Goal: Task Accomplishment & Management: Complete application form

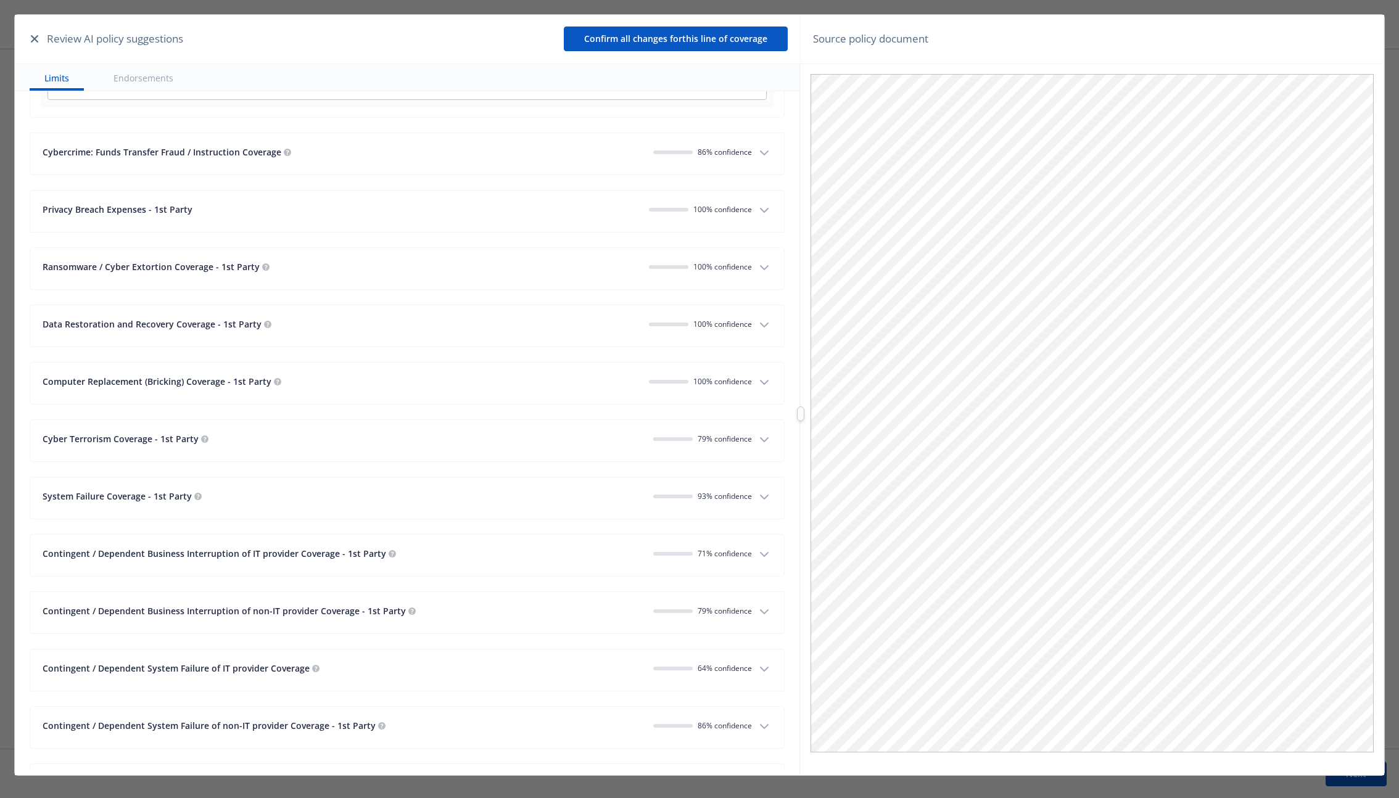
scroll to position [1522, 0]
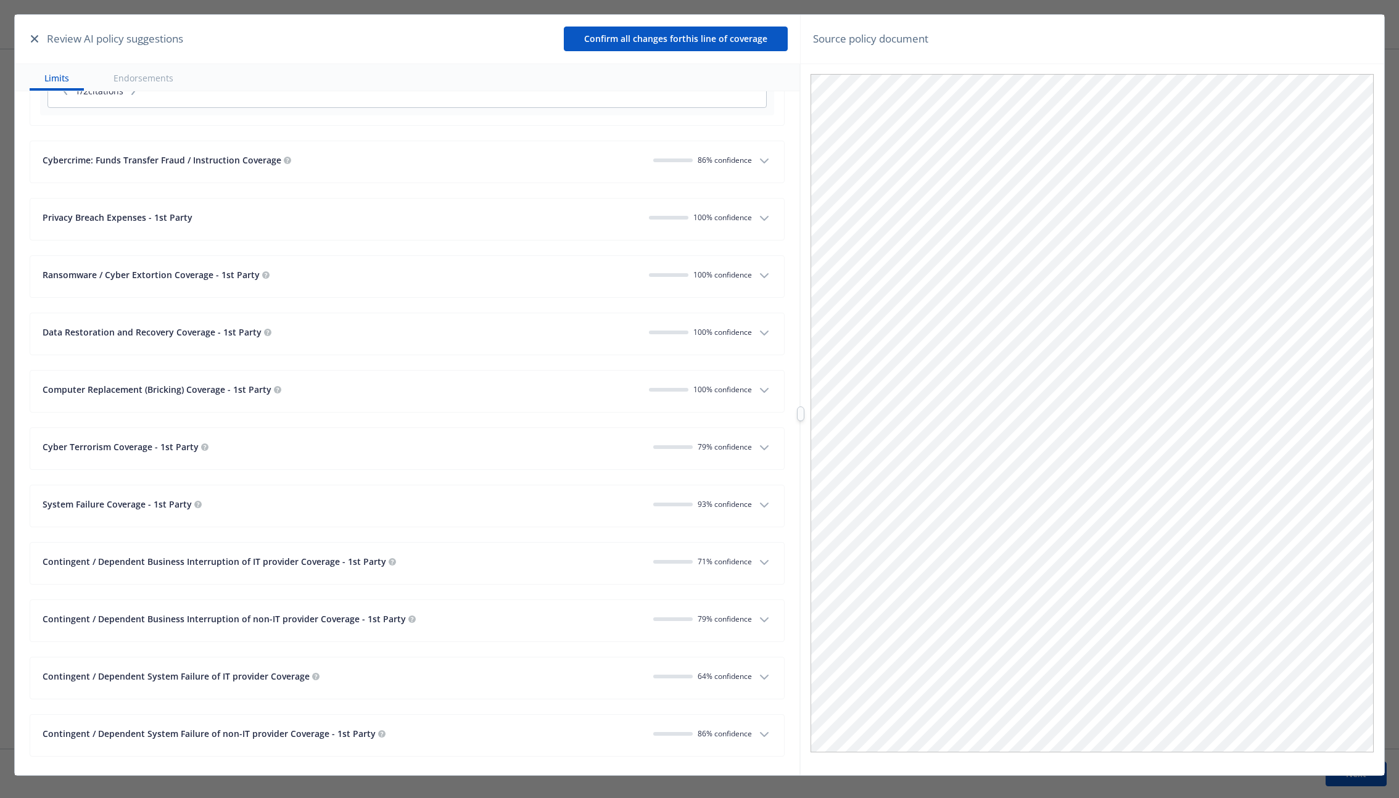
click at [497, 336] on div "Data Restoration and Recovery Coverage - 1st Party" at bounding box center [341, 332] width 597 height 13
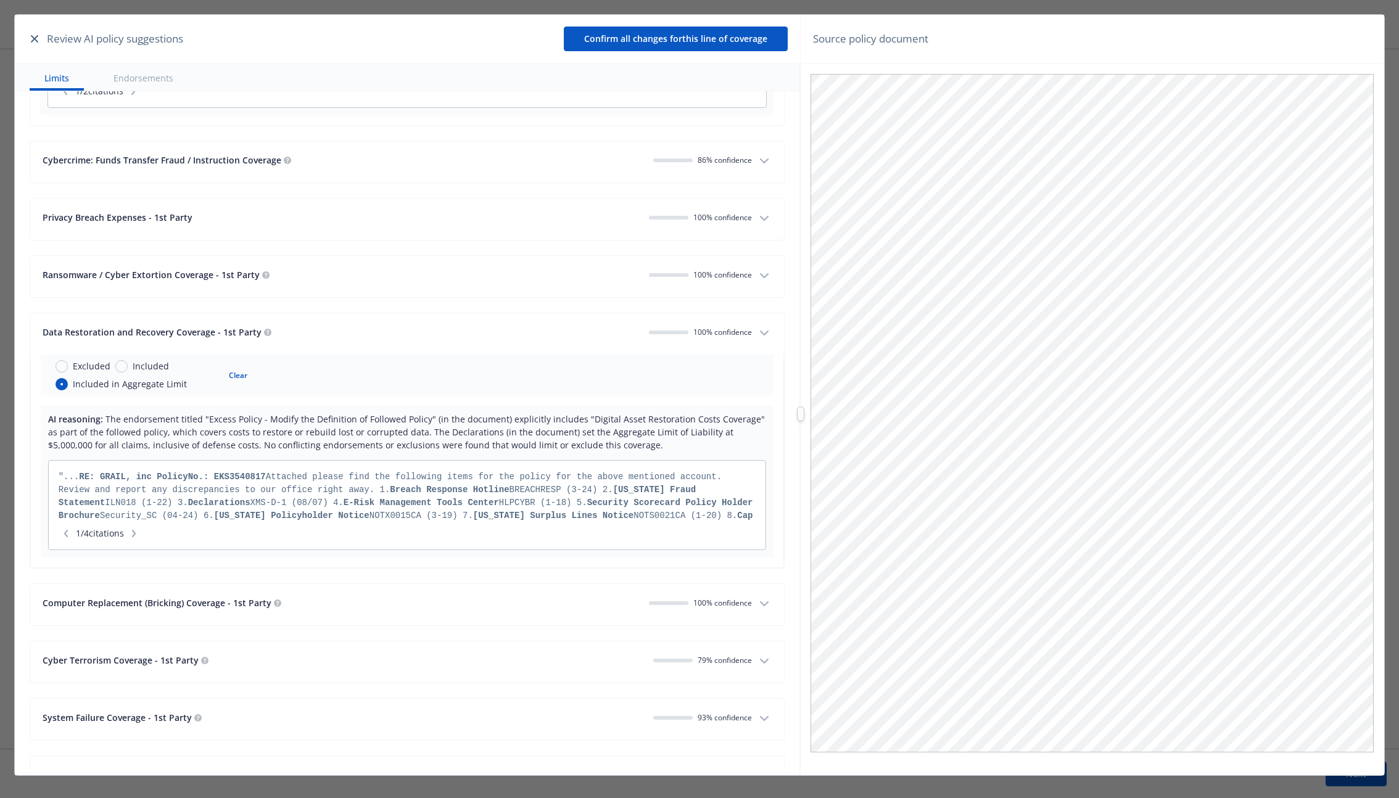
scroll to position [1319, 0]
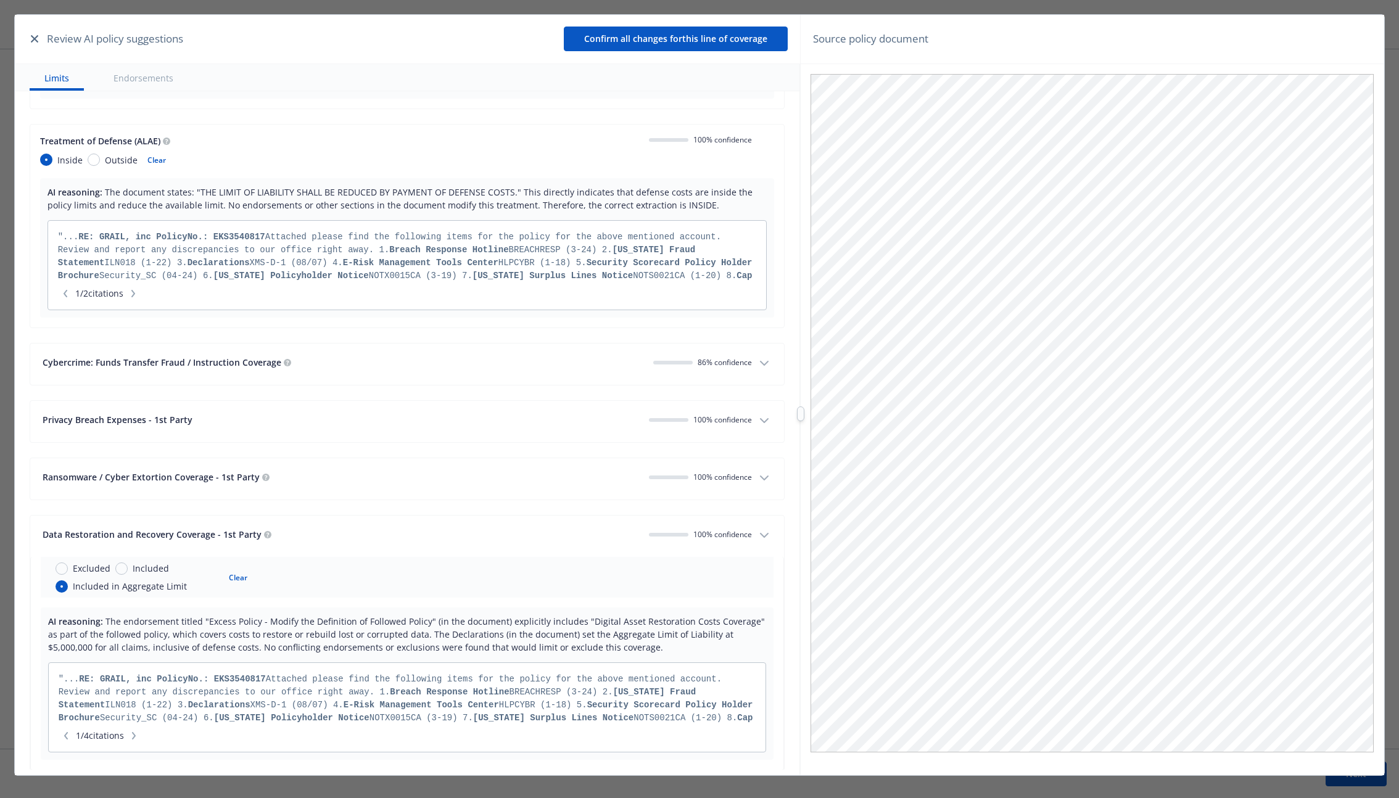
click at [535, 355] on button "Cybercrime: Funds Transfer Fraud / Instruction Coverage 86 % confidence" at bounding box center [407, 364] width 754 height 41
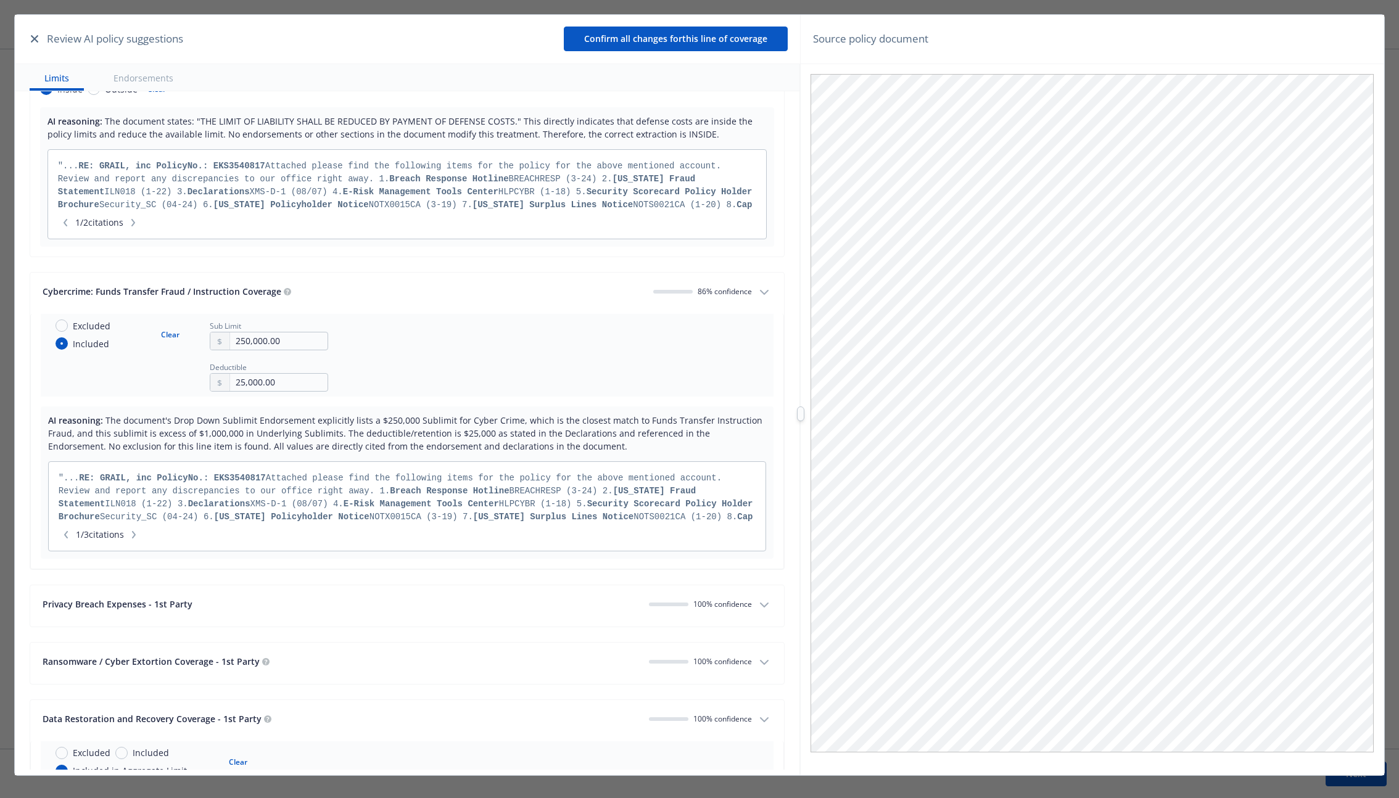
scroll to position [1653, 0]
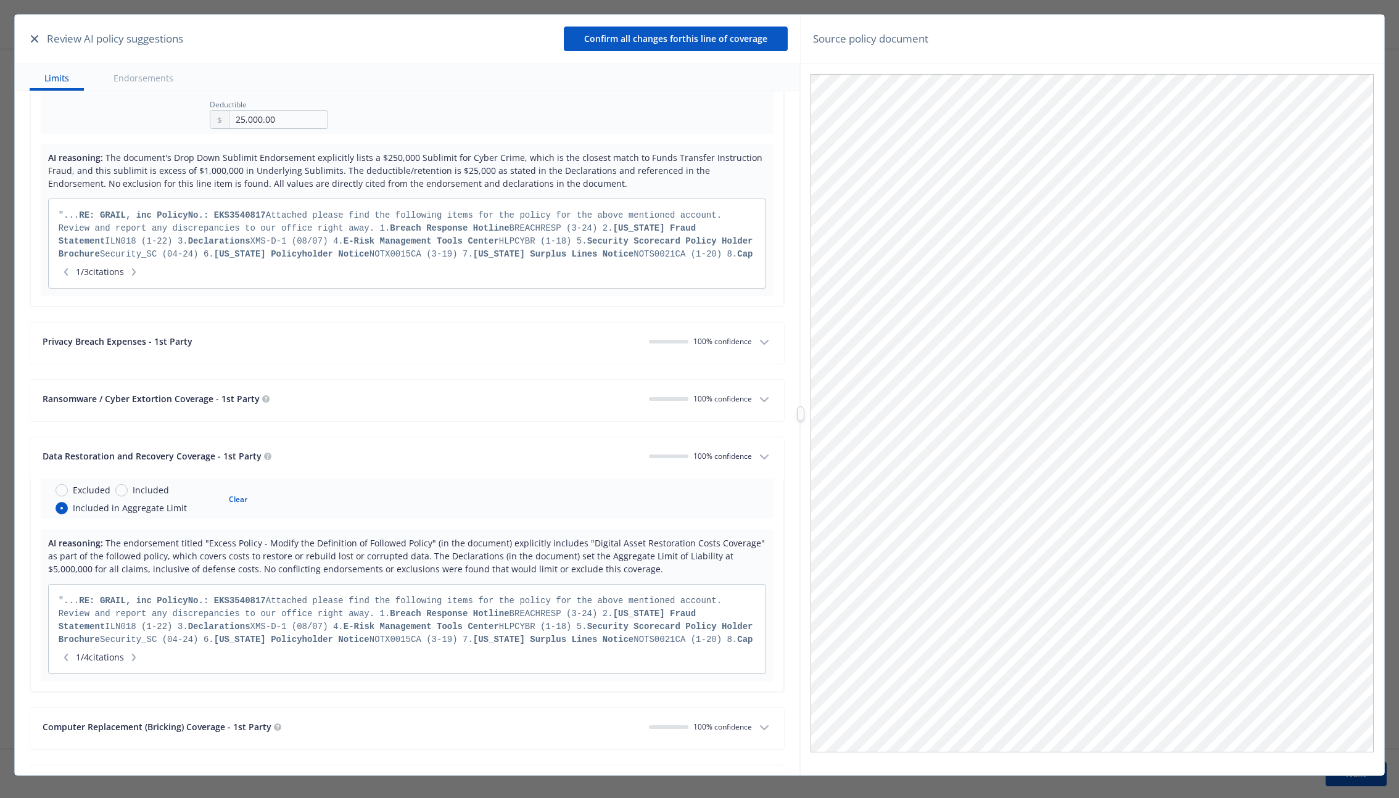
click at [529, 353] on button "Privacy Breach Expenses - 1st Party 100 % confidence" at bounding box center [407, 343] width 754 height 41
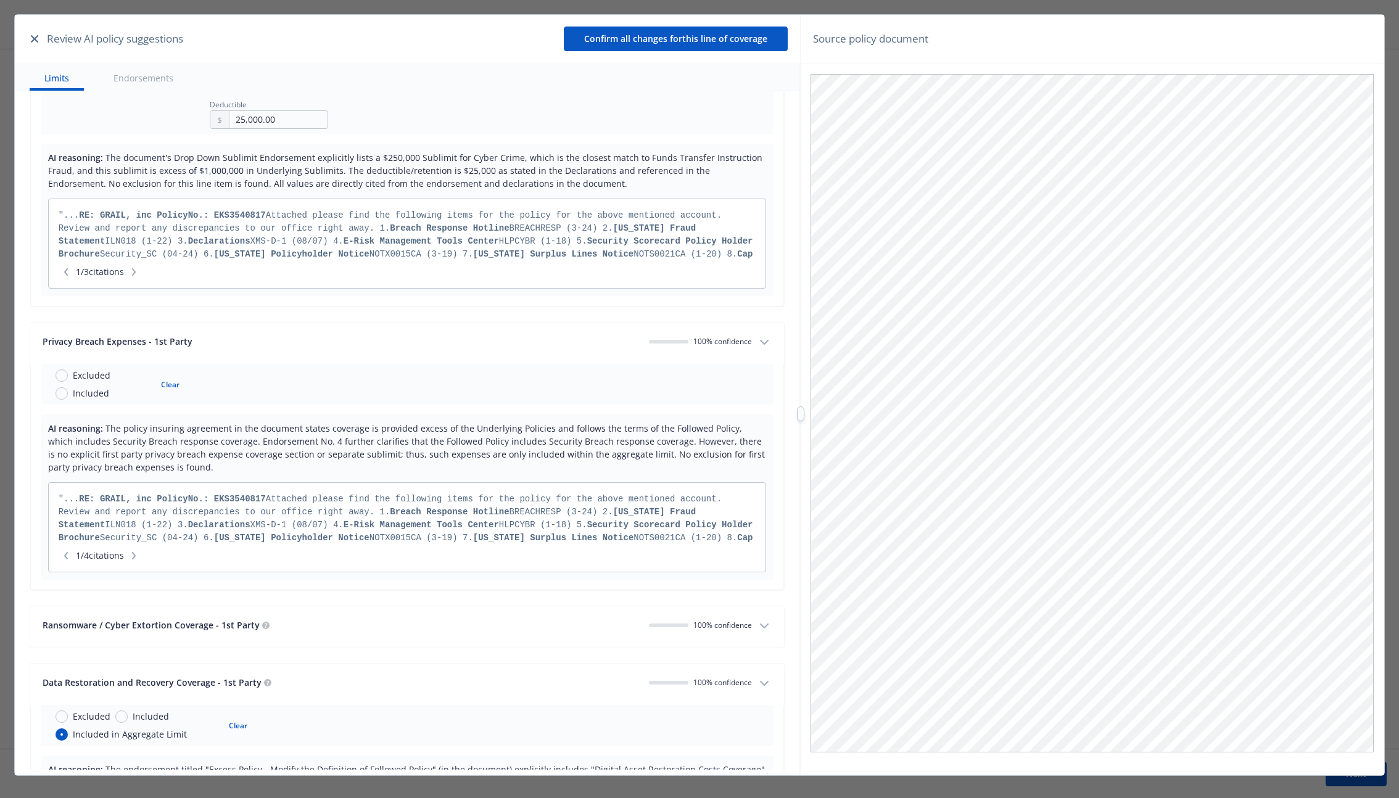
scroll to position [2066, 0]
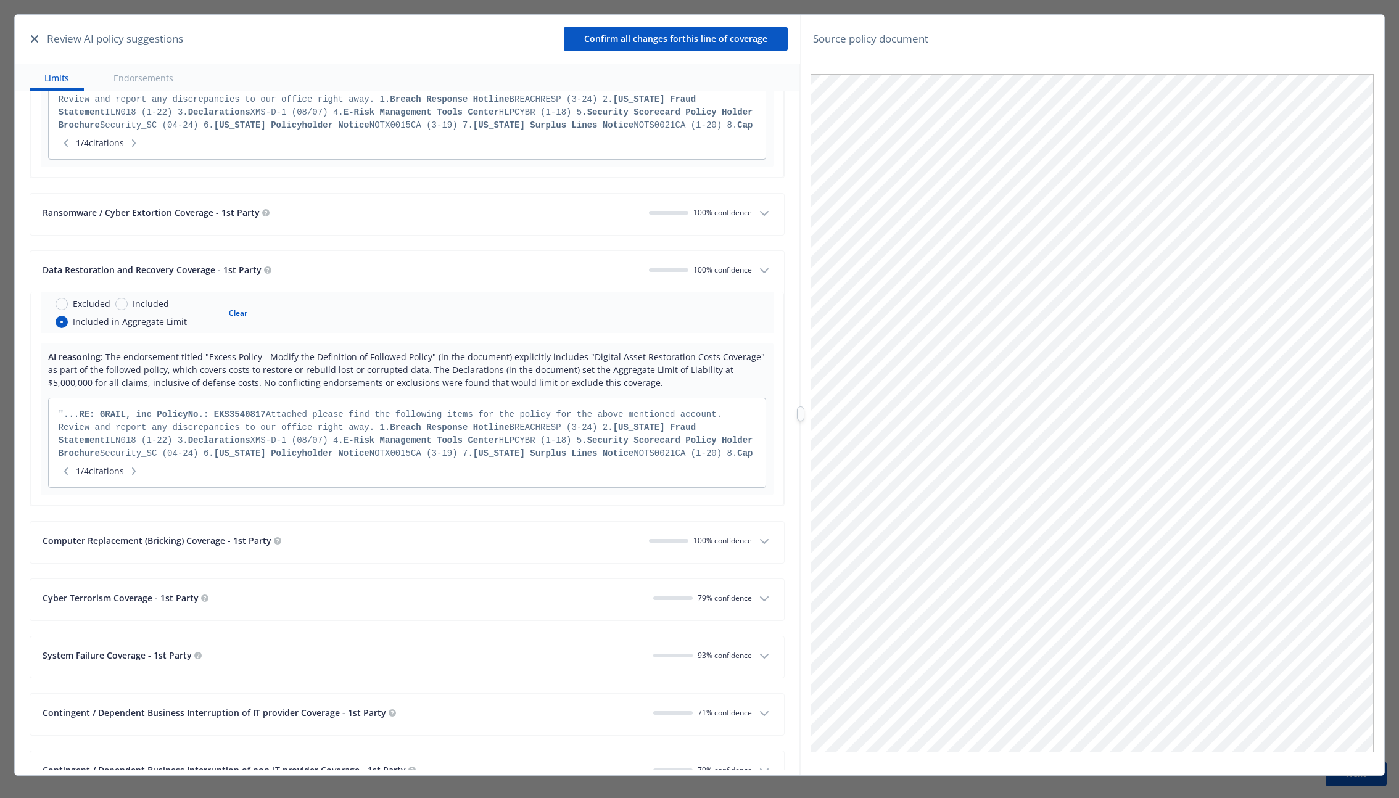
click at [438, 289] on button "Data Restoration and Recovery Coverage - 1st Party 100 % confidence" at bounding box center [407, 271] width 754 height 41
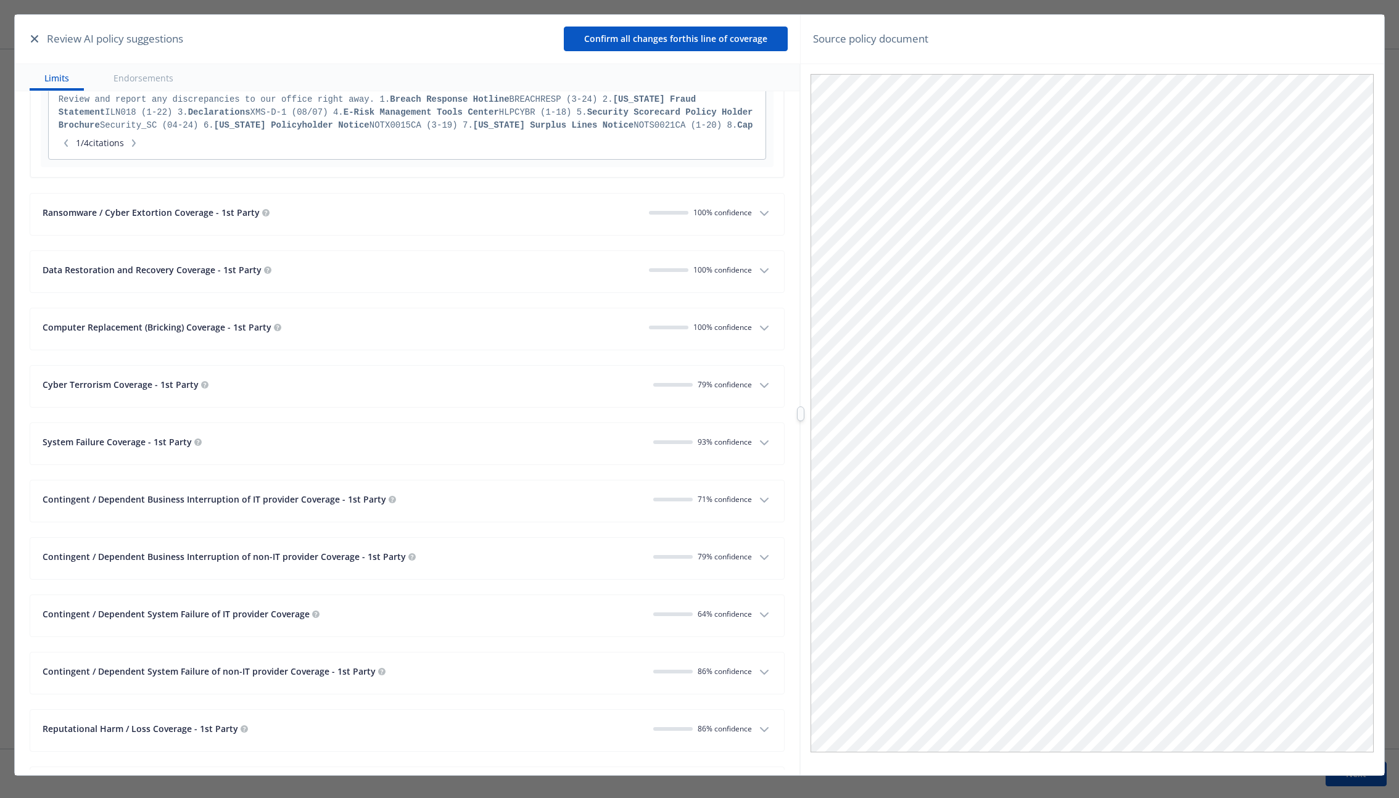
click at [442, 222] on div "Ransomware / Cyber Extortion Coverage - 1st Party 100 % confidence" at bounding box center [398, 214] width 710 height 17
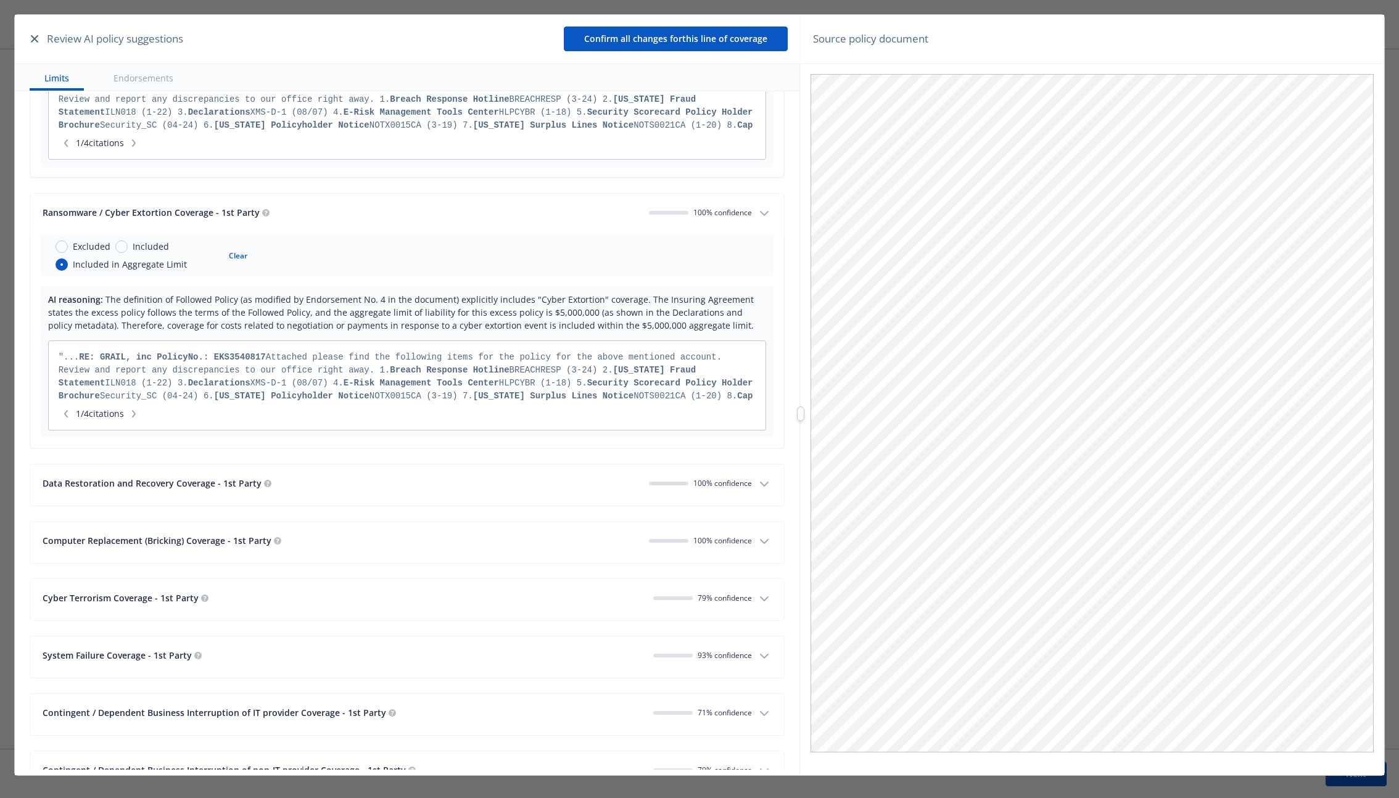
click at [397, 730] on button "Contingent / Dependent Business Interruption of IT provider Coverage - 1st Part…" at bounding box center [407, 714] width 754 height 41
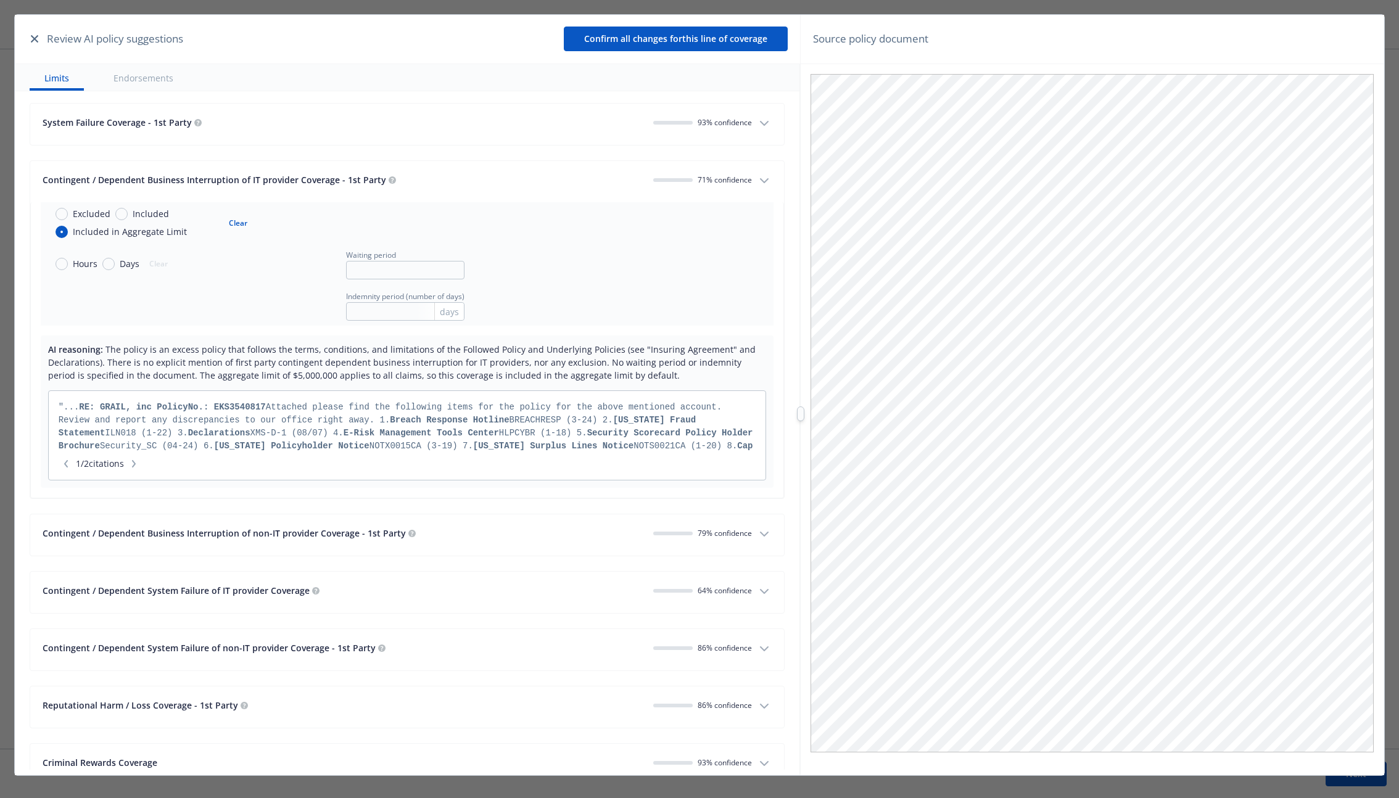
click at [426, 514] on button "Contingent / Dependent Business Interruption of non-IT provider Coverage - 1st …" at bounding box center [407, 534] width 754 height 41
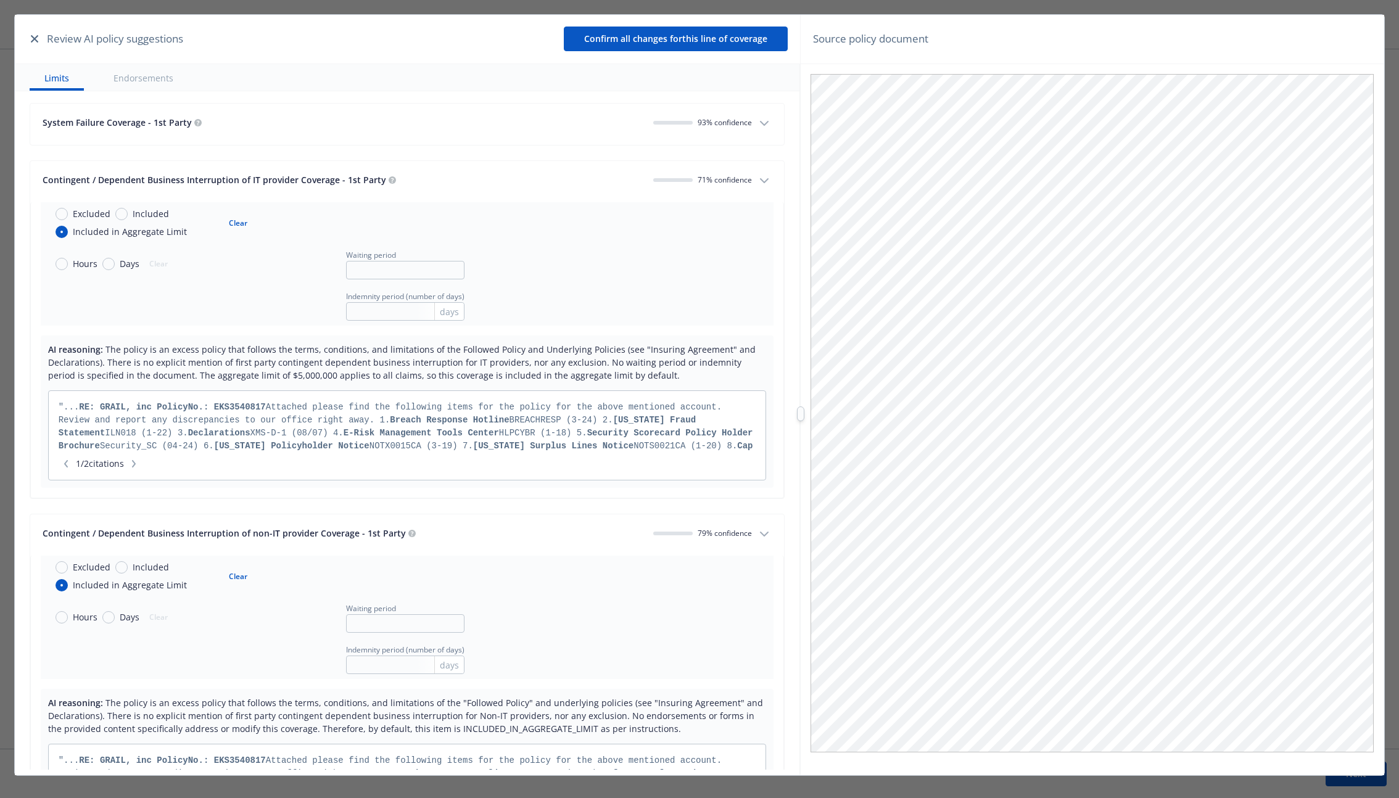
scroll to position [3132, 0]
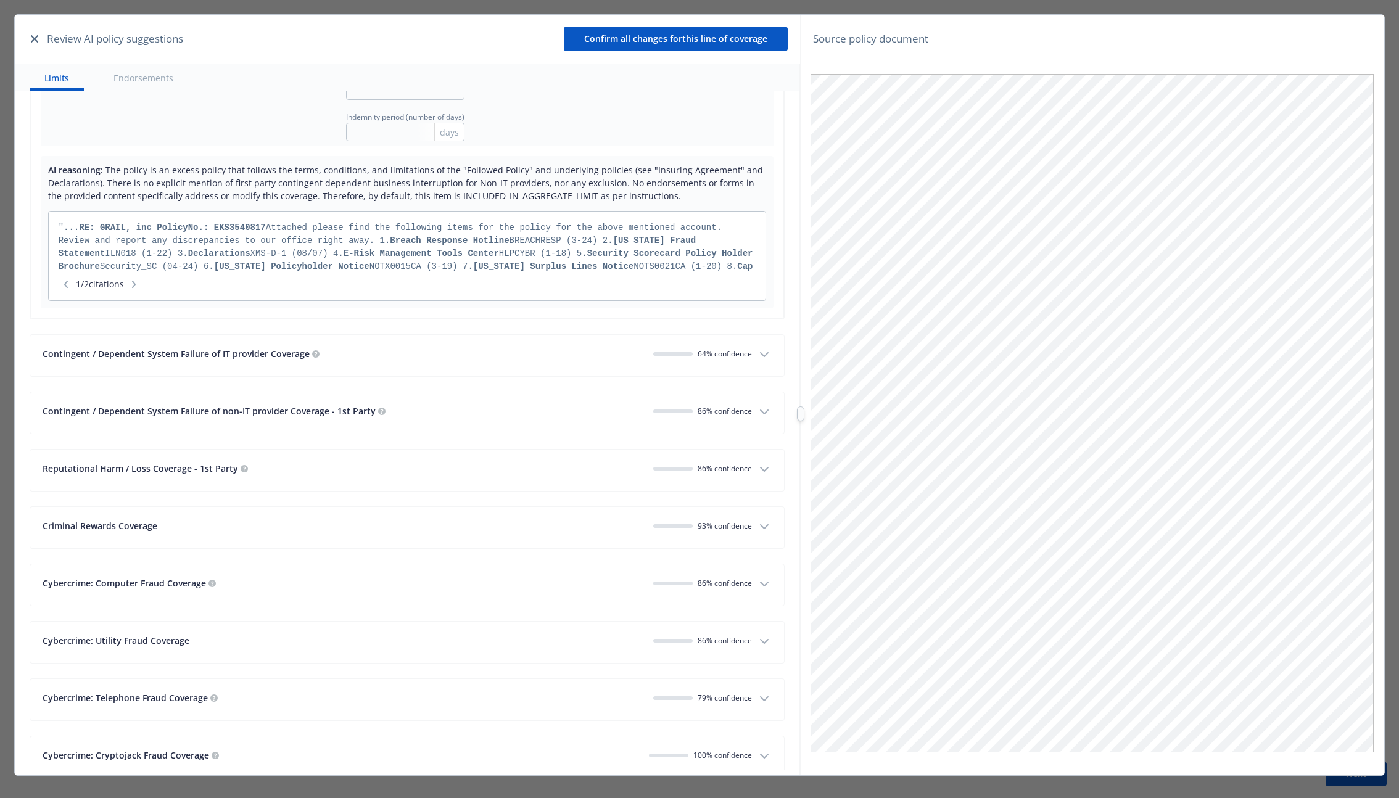
click at [477, 484] on button "Reputational Harm / Loss Coverage - 1st Party 86 % confidence" at bounding box center [407, 470] width 754 height 41
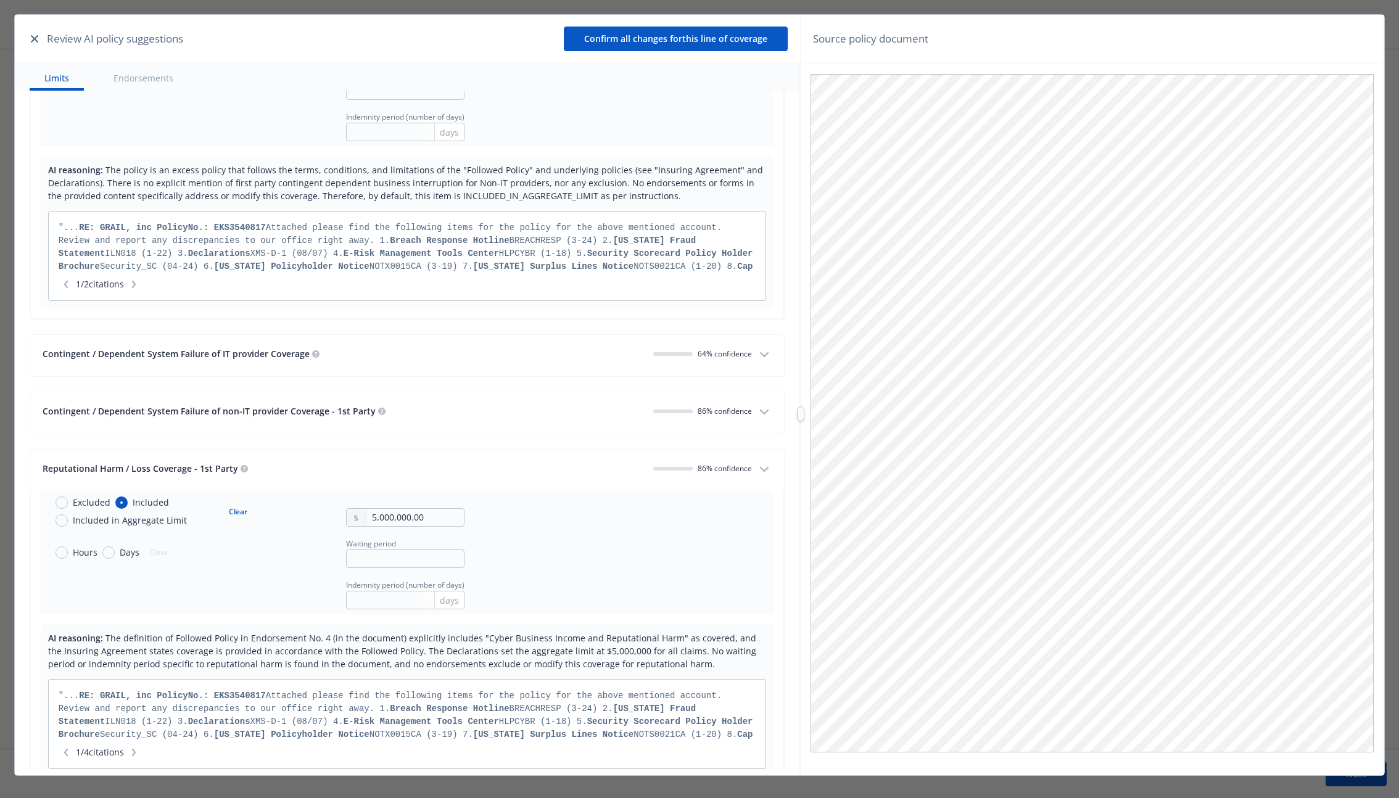
scroll to position [3659, 0]
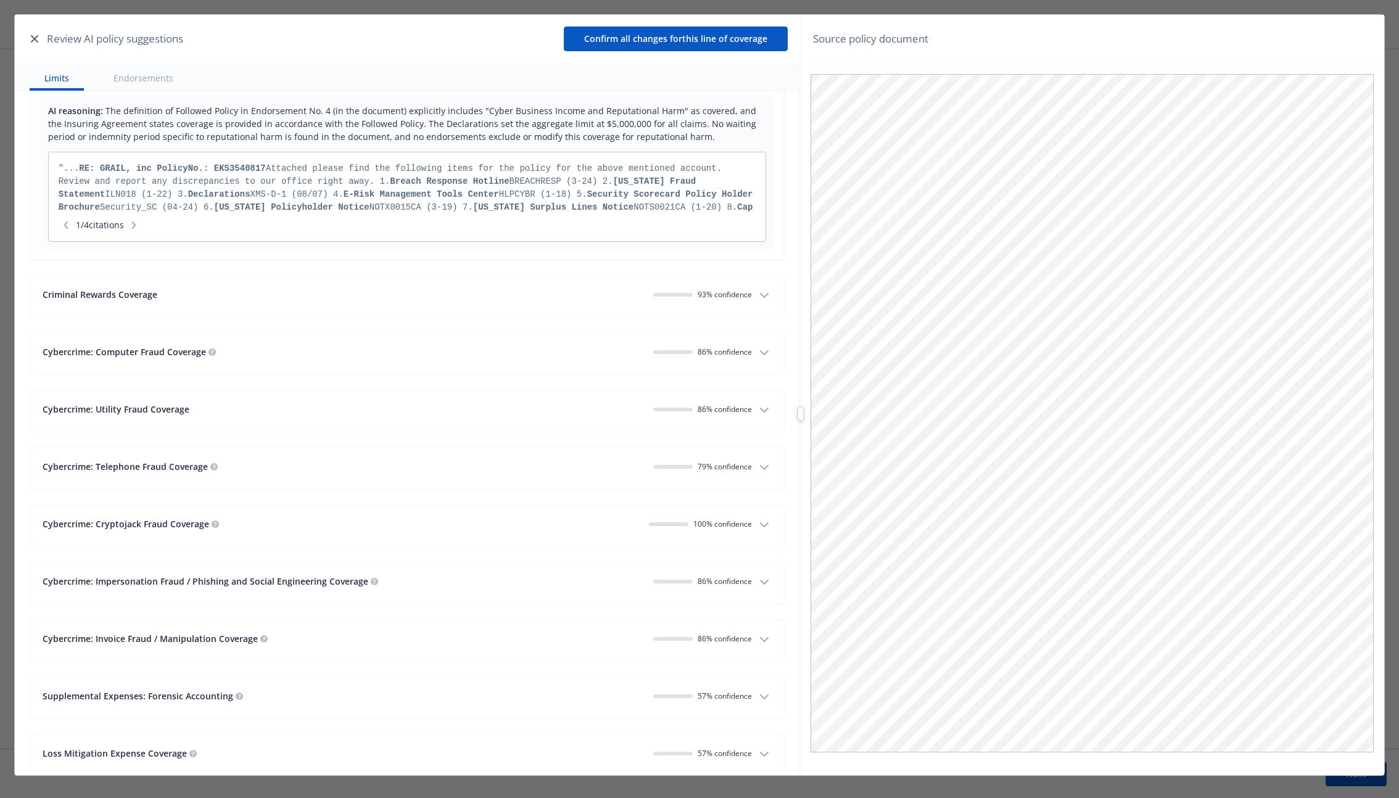
click at [519, 522] on div "Cybercrime: Cryptojack Fraud Coverage" at bounding box center [341, 523] width 597 height 13
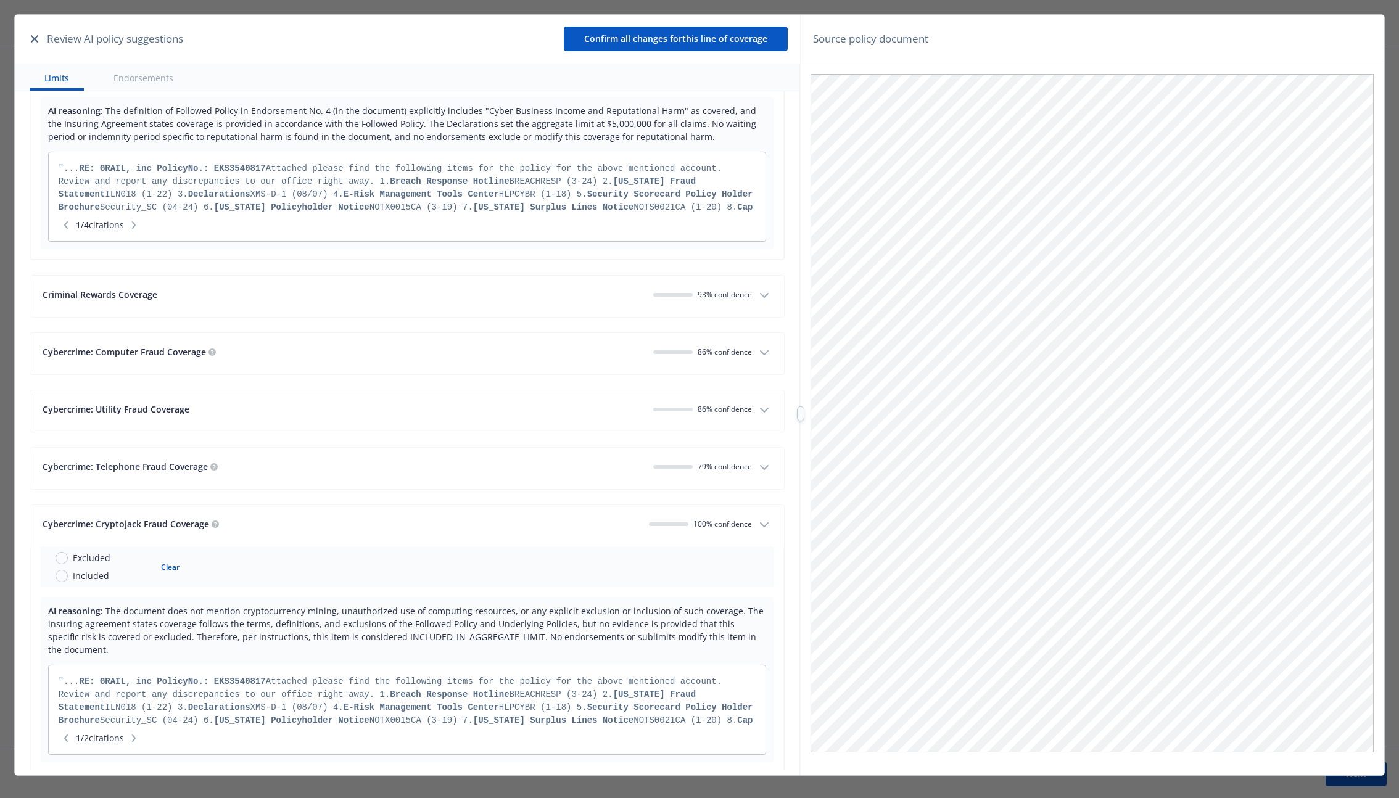
scroll to position [4236, 0]
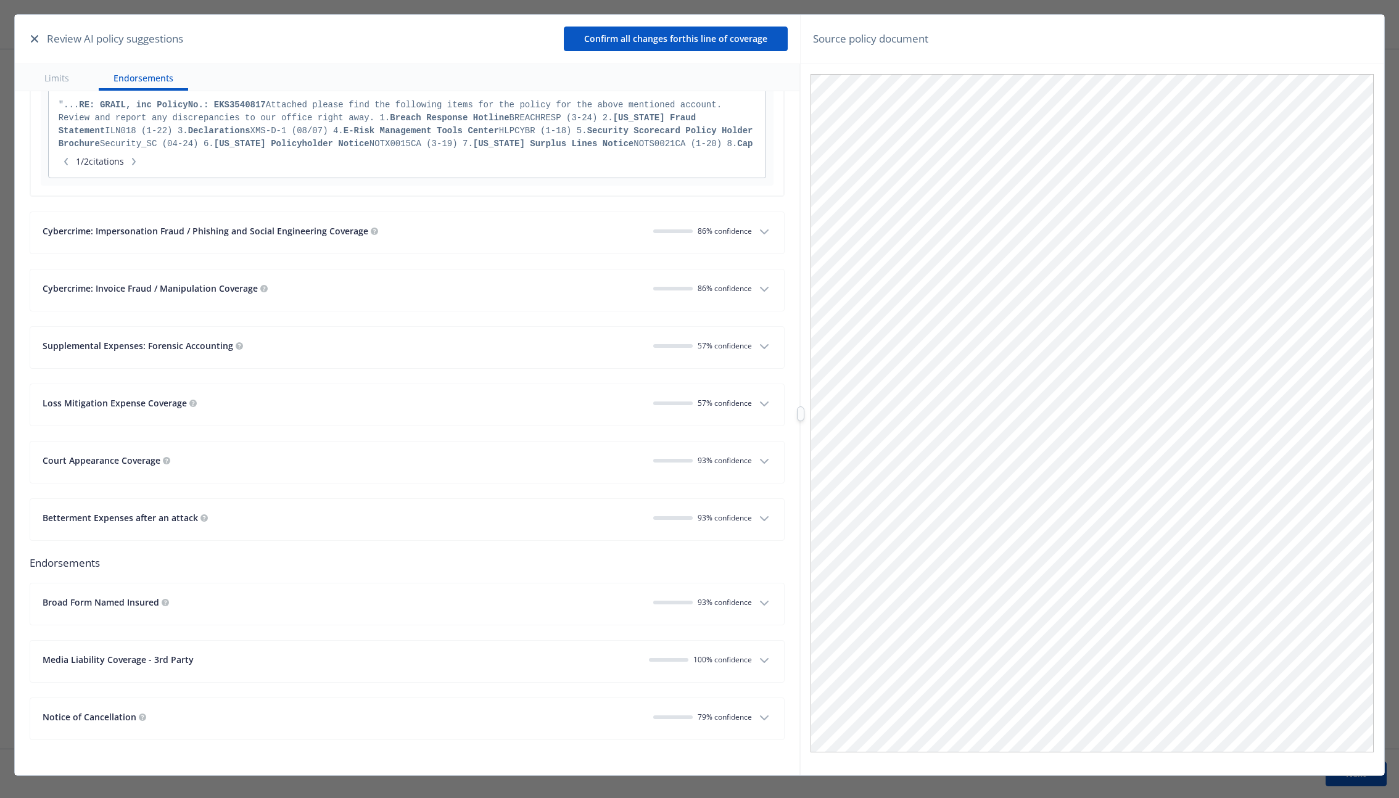
click at [745, 612] on button "Broad Form Named Insured 93 % confidence" at bounding box center [407, 603] width 754 height 41
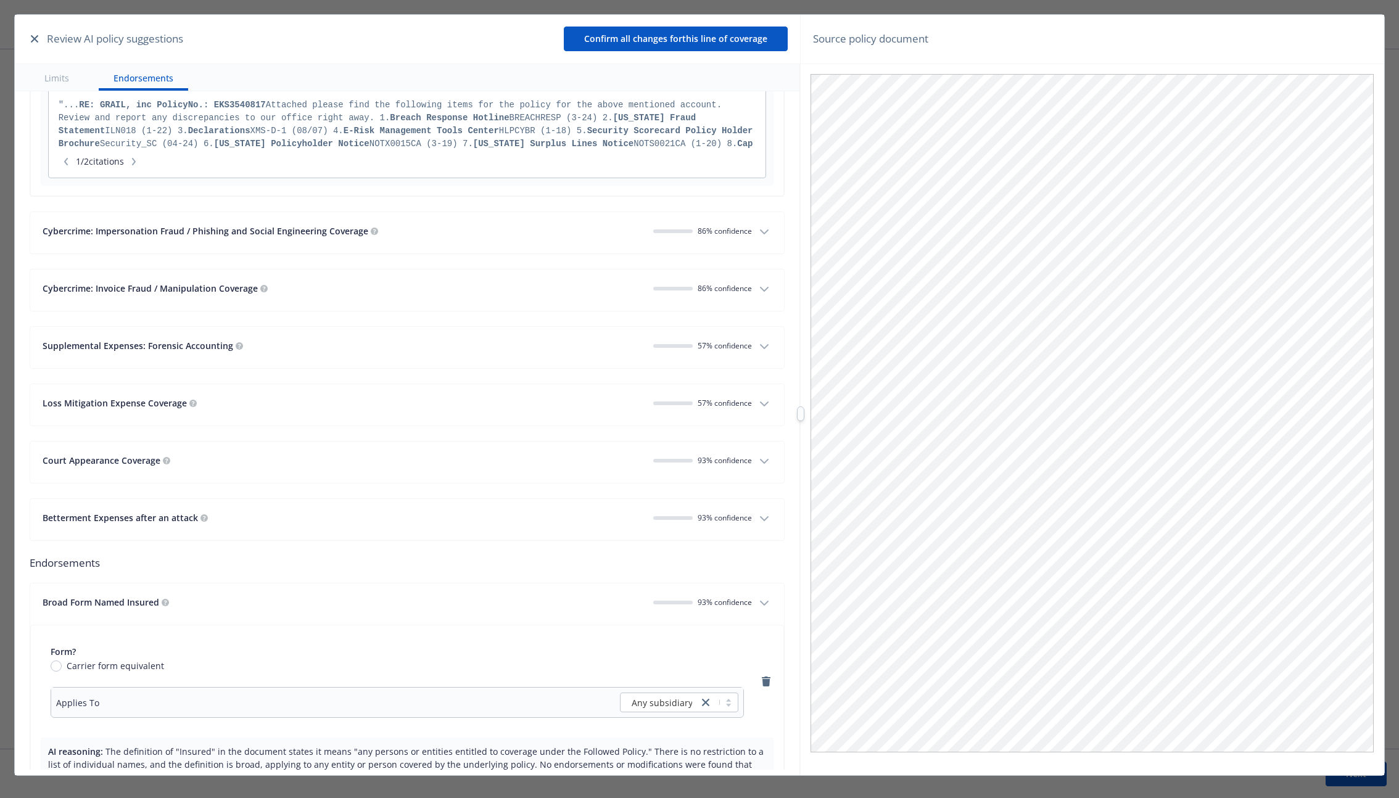
scroll to position [4567, 0]
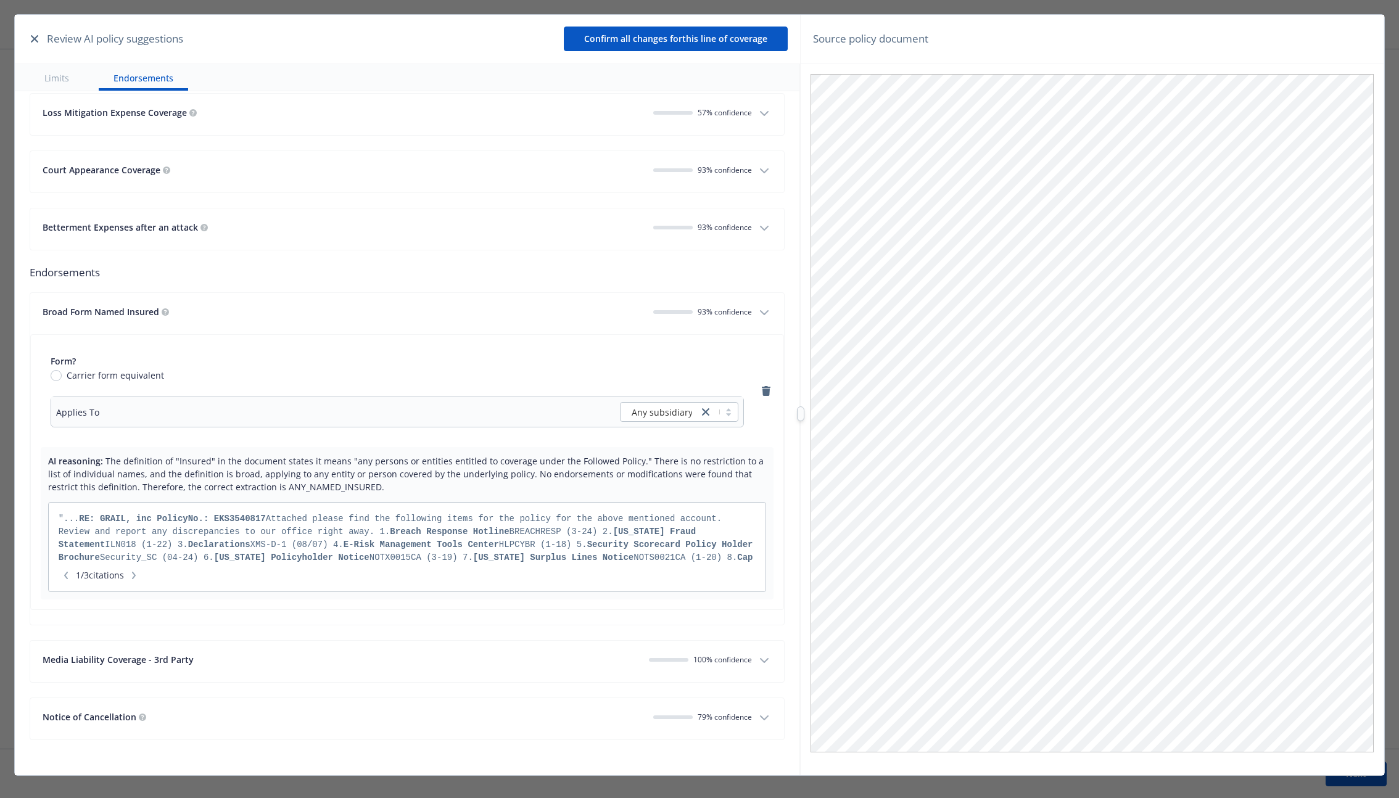
click at [739, 655] on span "100 % confidence" at bounding box center [722, 659] width 59 height 10
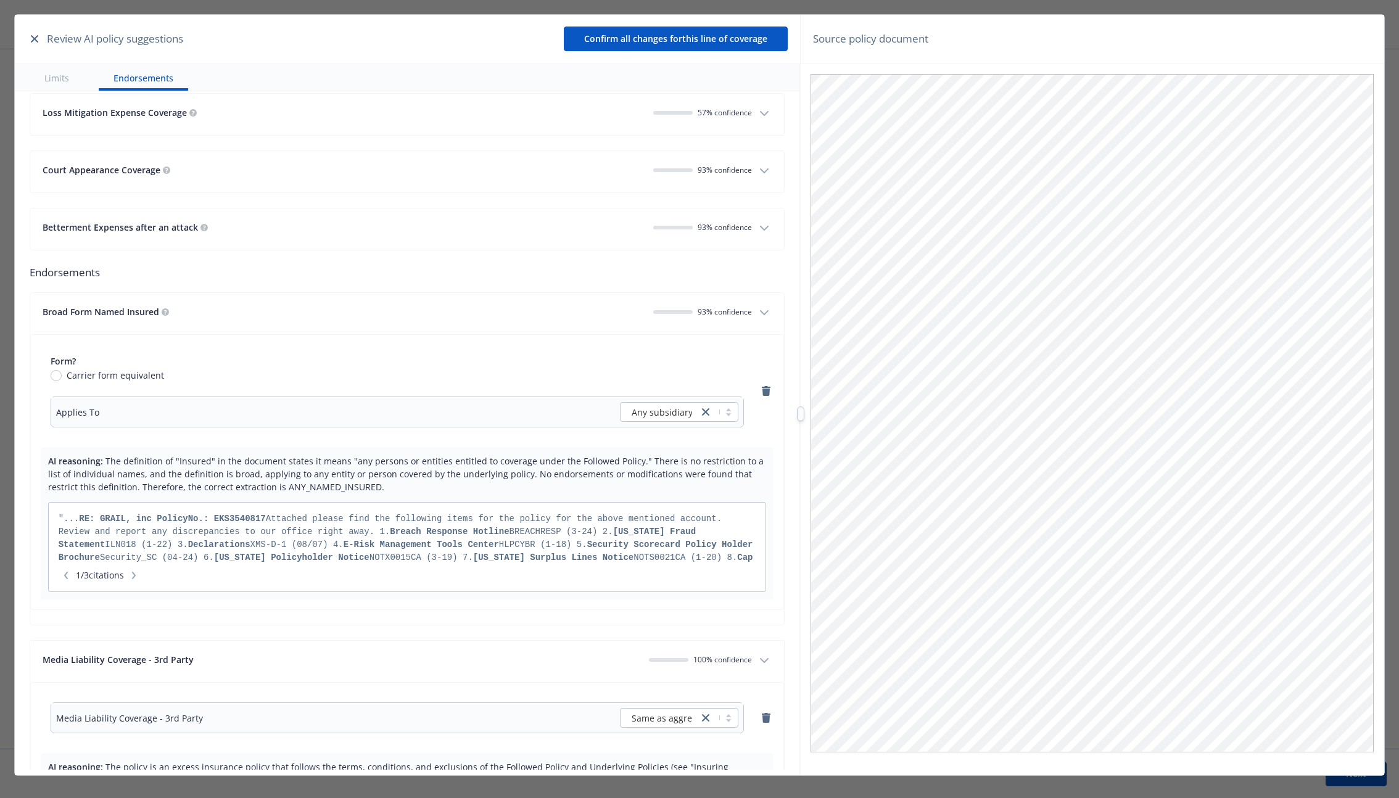
scroll to position [4828, 0]
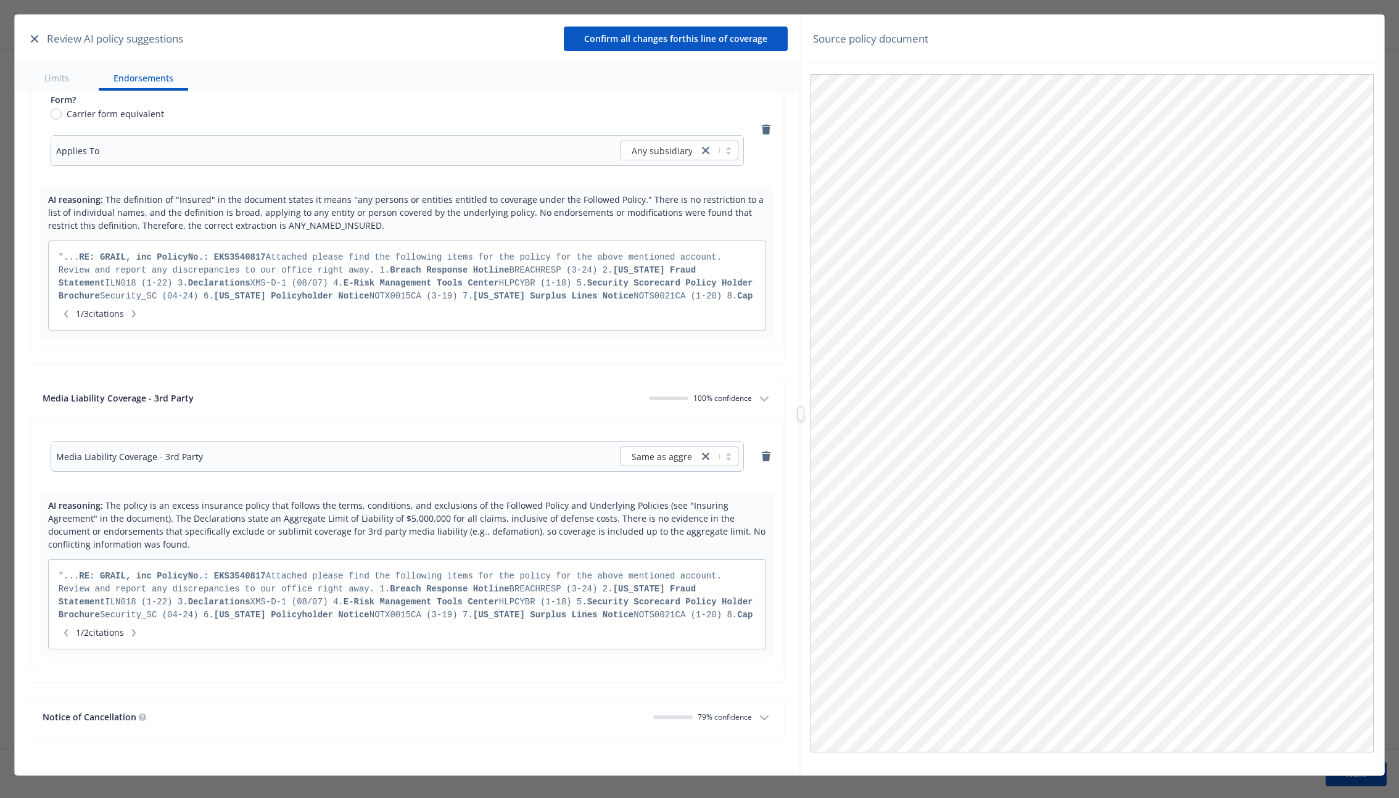
click at [744, 707] on button "Notice of Cancellation 79 % confidence" at bounding box center [407, 718] width 754 height 41
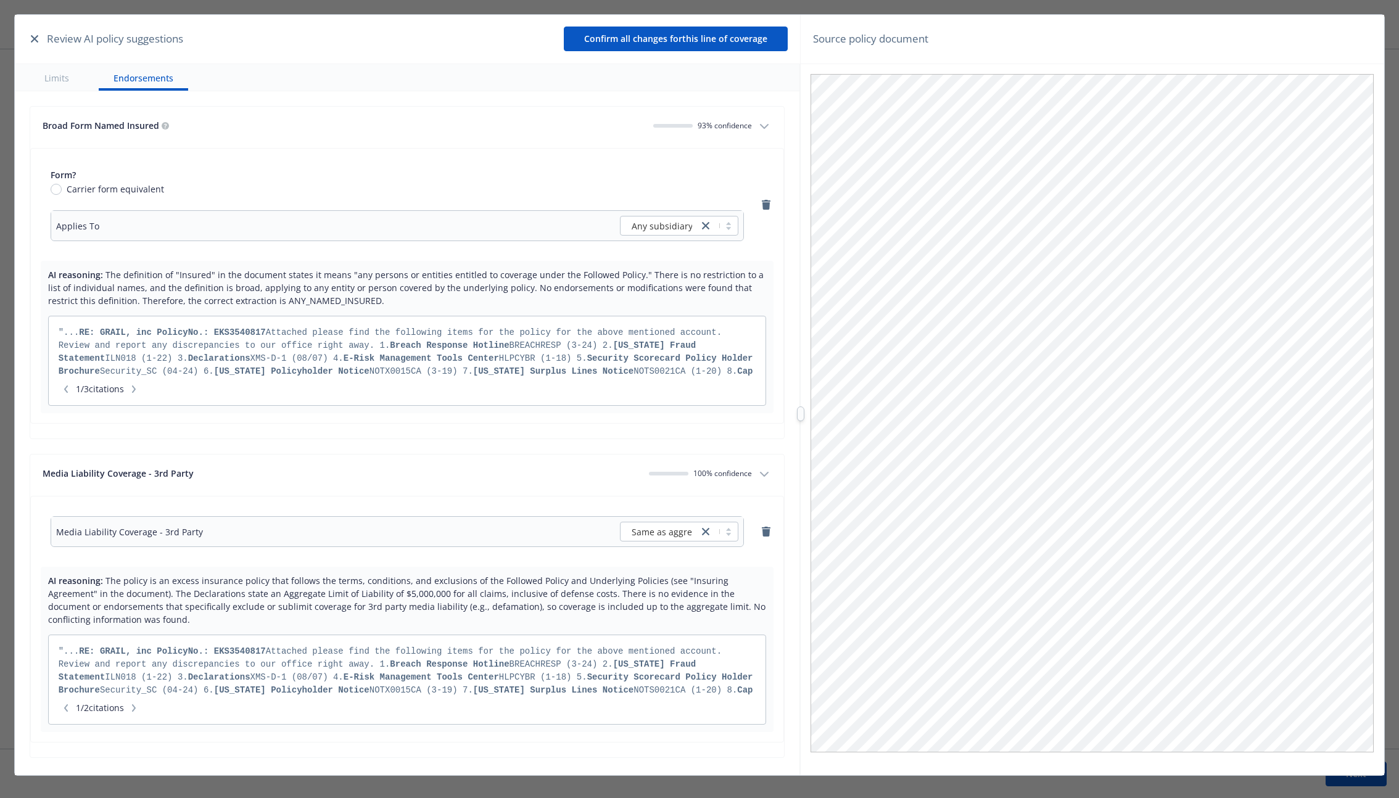
scroll to position [4529, 0]
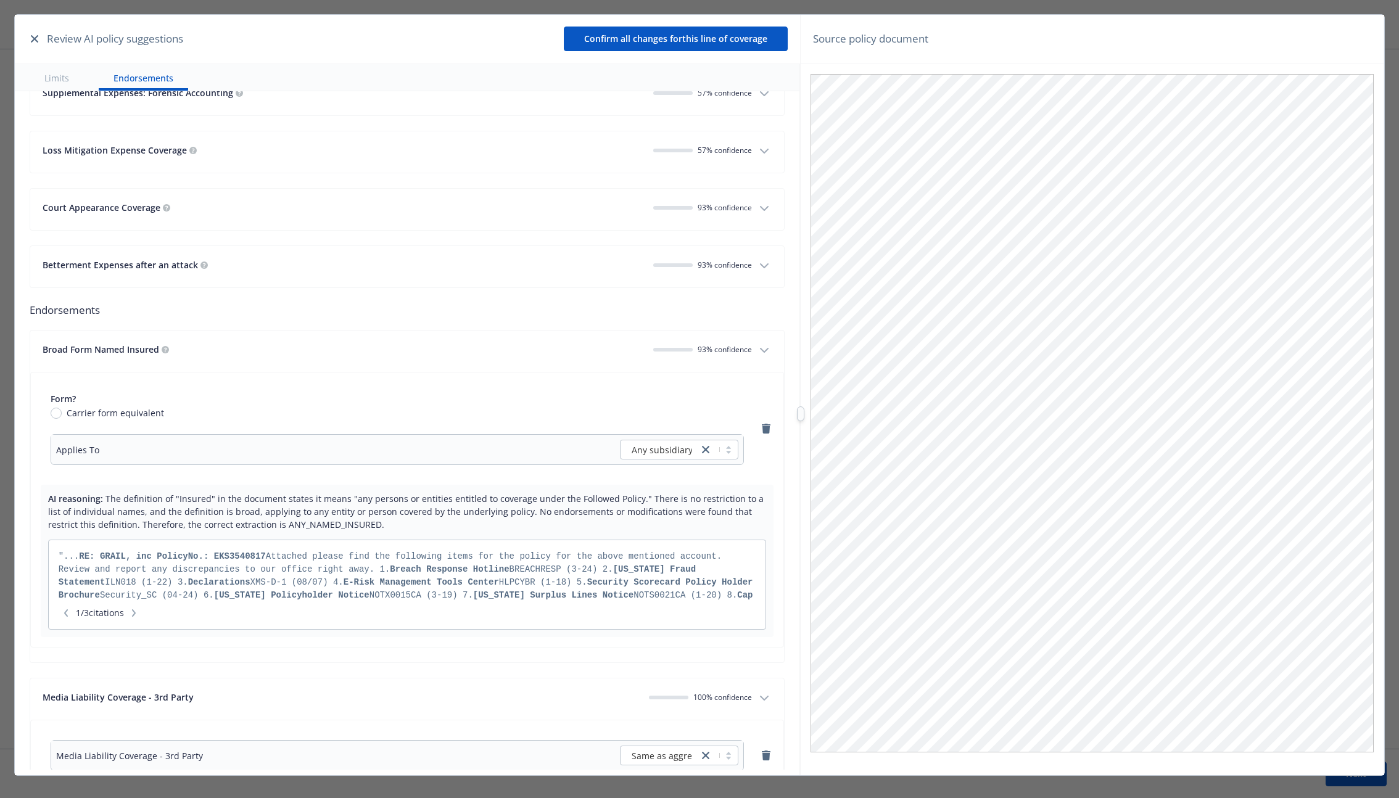
click at [503, 265] on div "Betterment Expenses after an attack" at bounding box center [343, 264] width 601 height 13
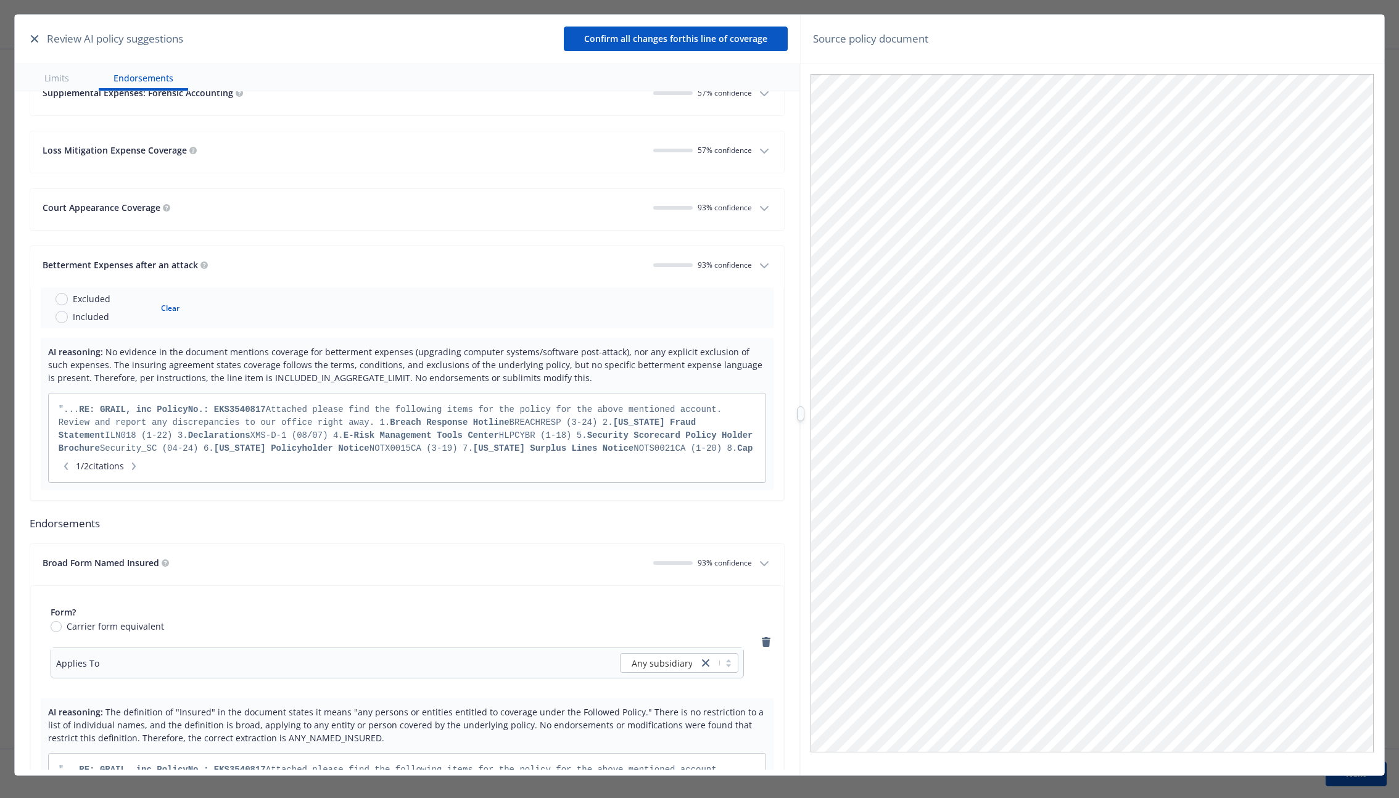
click at [495, 205] on div "Court Appearance Coverage" at bounding box center [343, 207] width 601 height 13
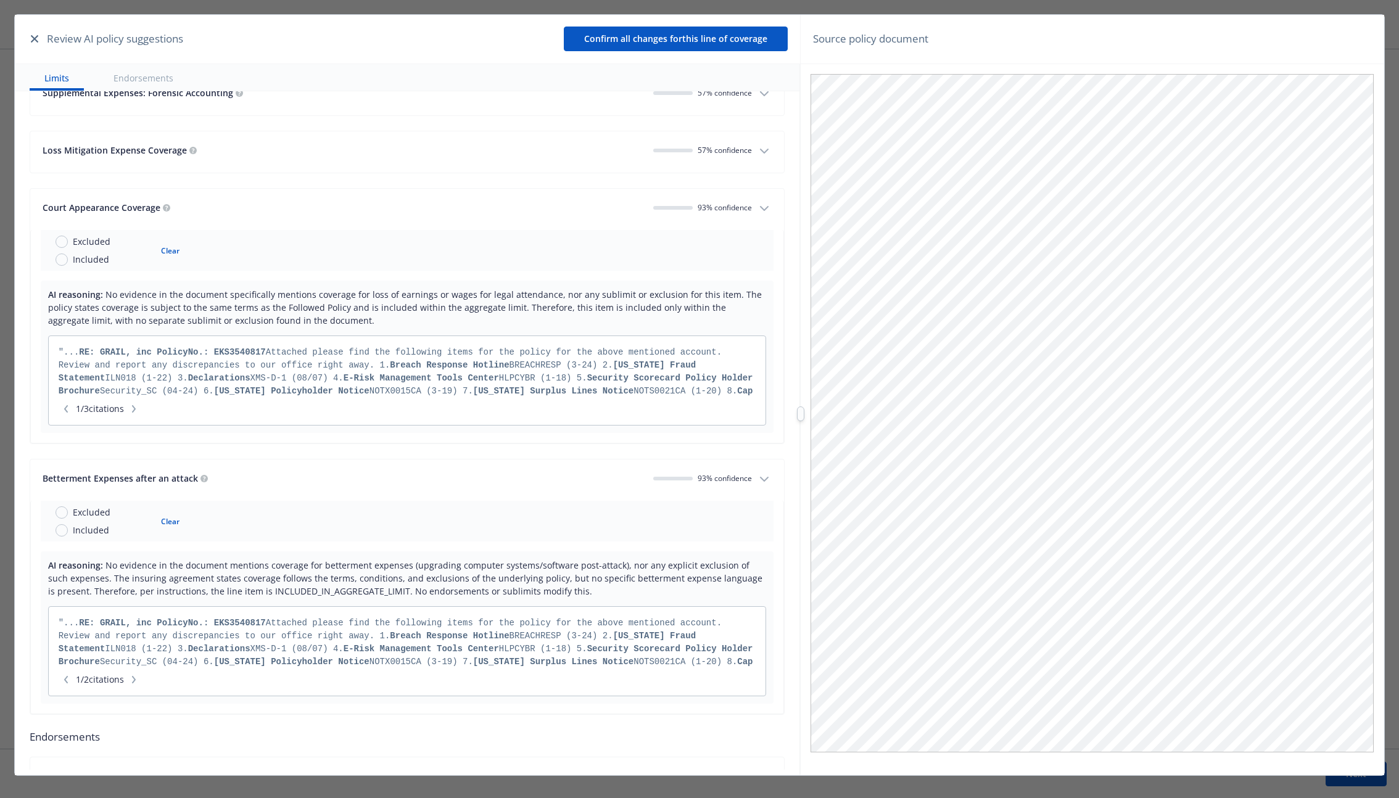
click at [515, 154] on div "Loss Mitigation Expense Coverage" at bounding box center [343, 150] width 601 height 13
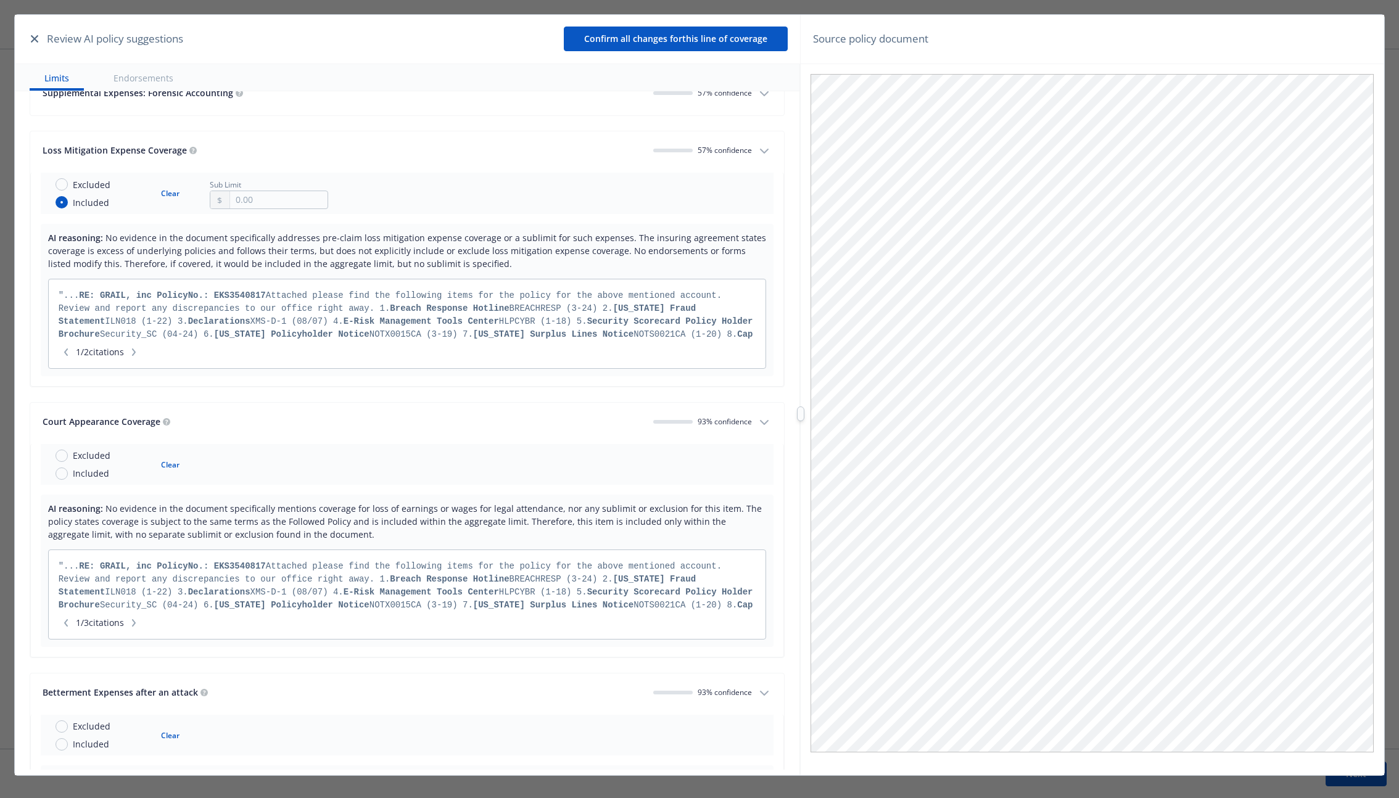
scroll to position [4329, 0]
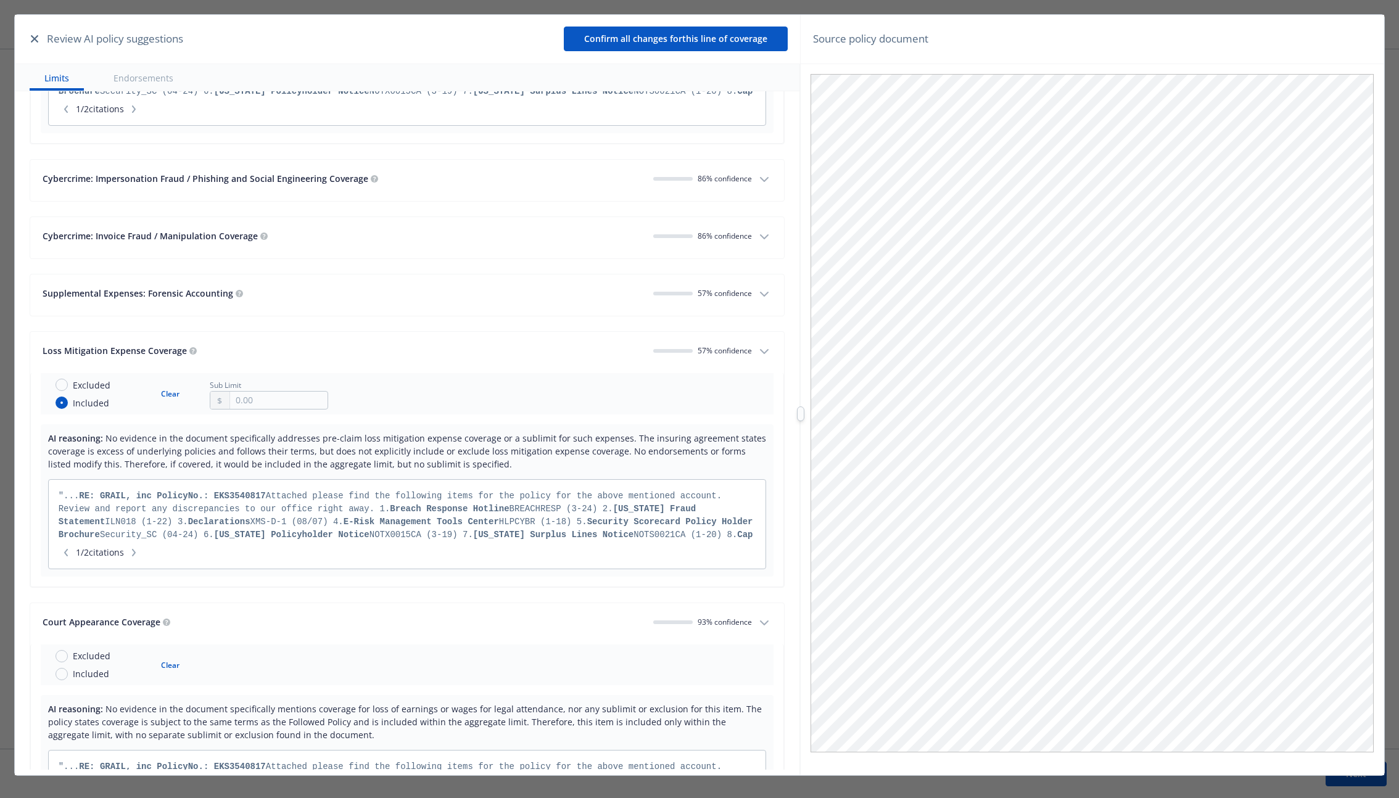
click at [509, 218] on button "Cybercrime: Invoice Fraud / Manipulation Coverage 86 % confidence" at bounding box center [407, 237] width 754 height 41
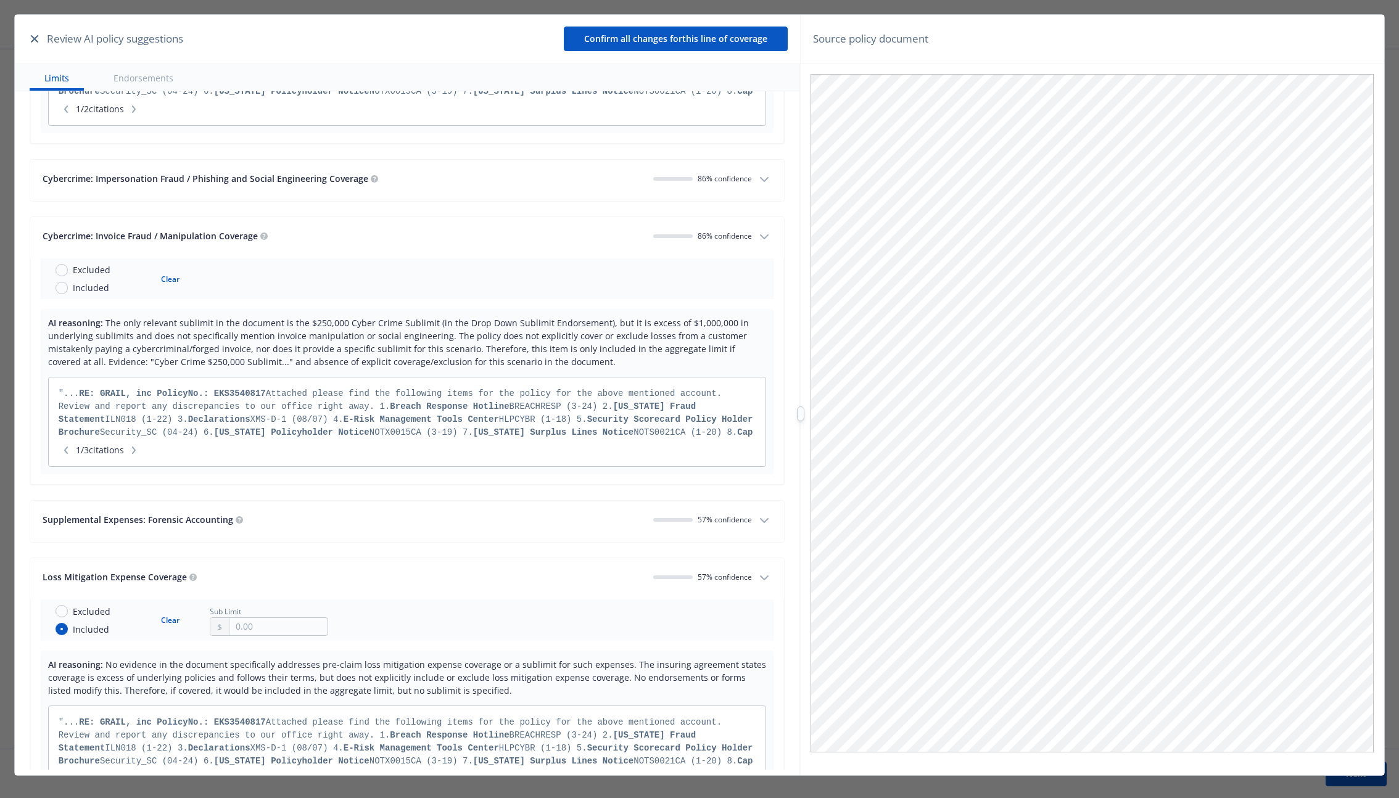
click at [511, 180] on div "Cybercrime: Impersonation Fraud / Phishing and Social Engineering Coverage" at bounding box center [343, 178] width 601 height 13
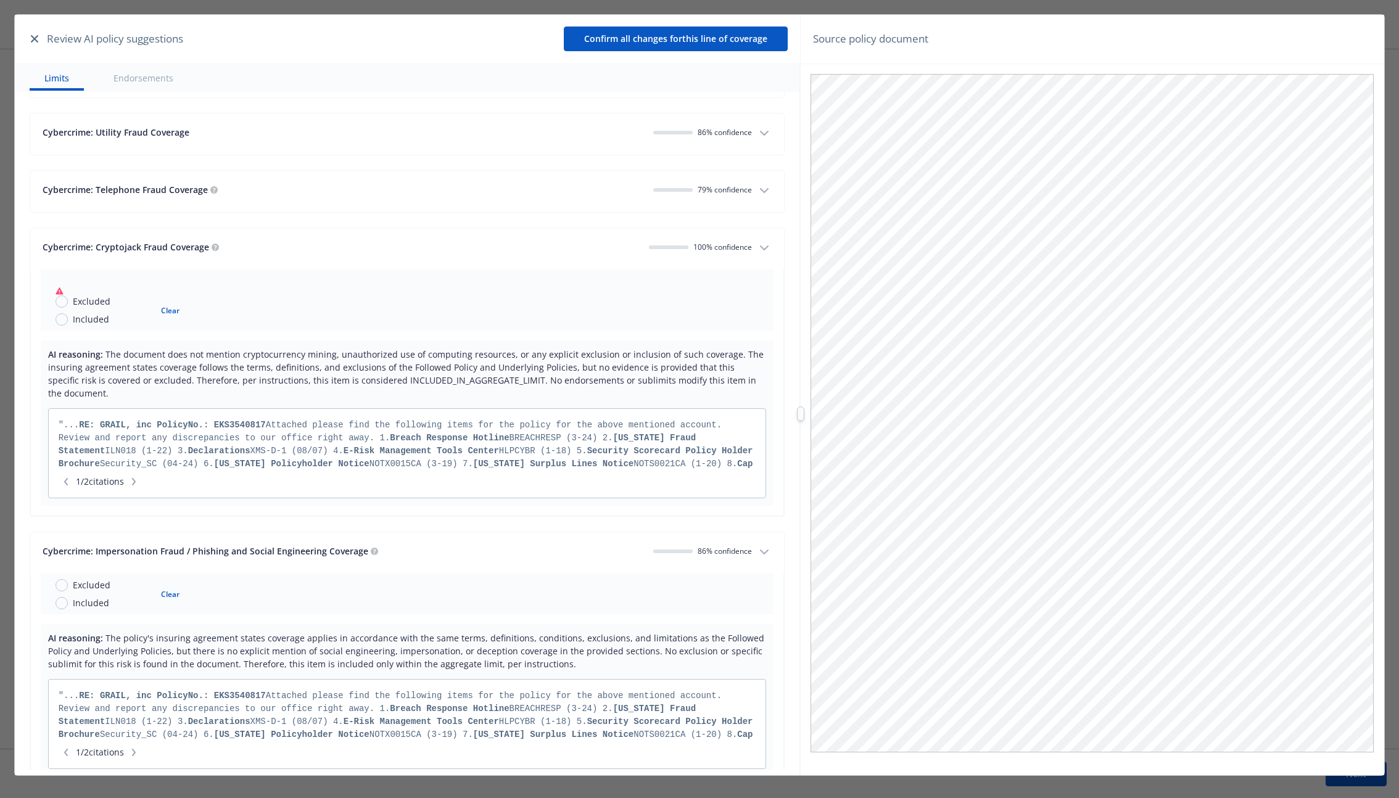
scroll to position [3948, 0]
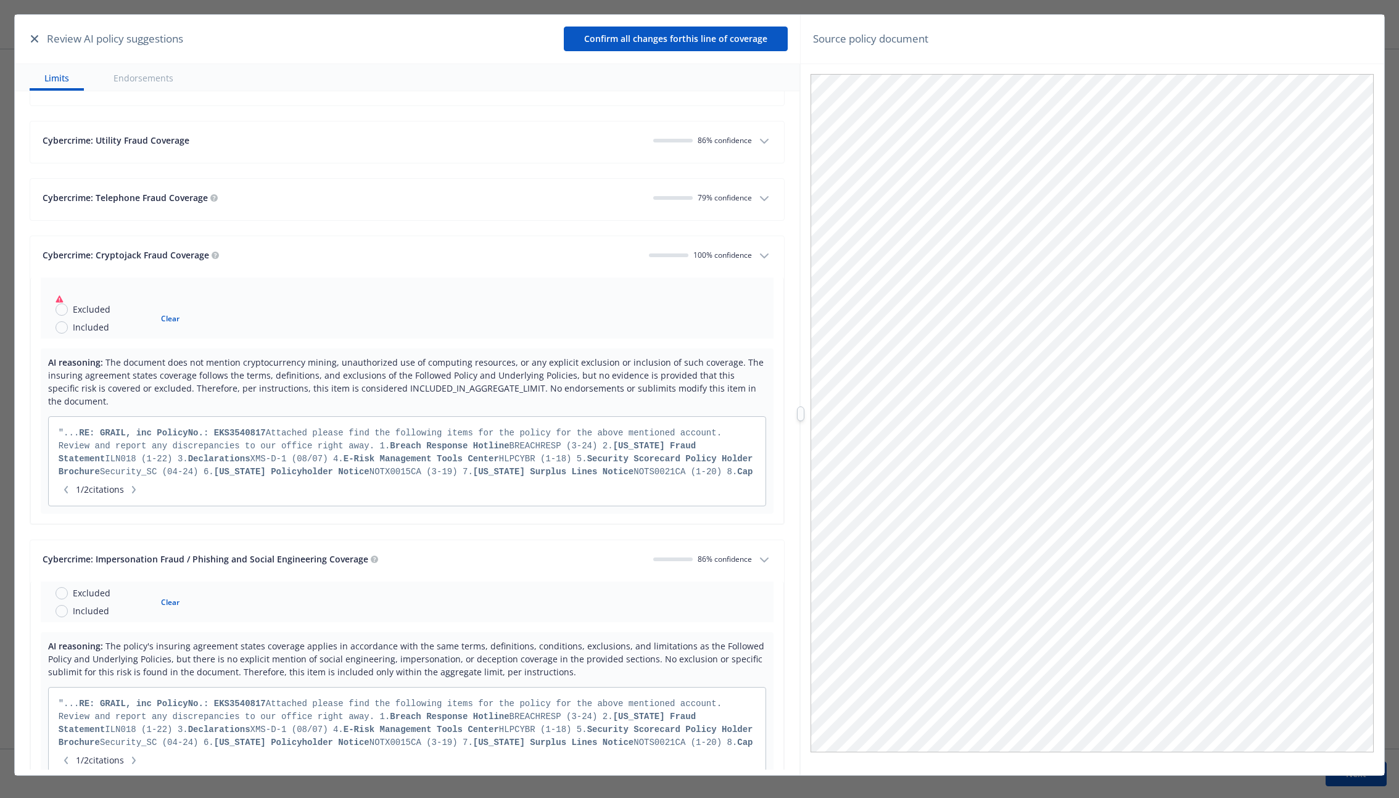
click at [502, 214] on button "Cybercrime: Telephone Fraud Coverage 79 % confidence" at bounding box center [407, 199] width 754 height 41
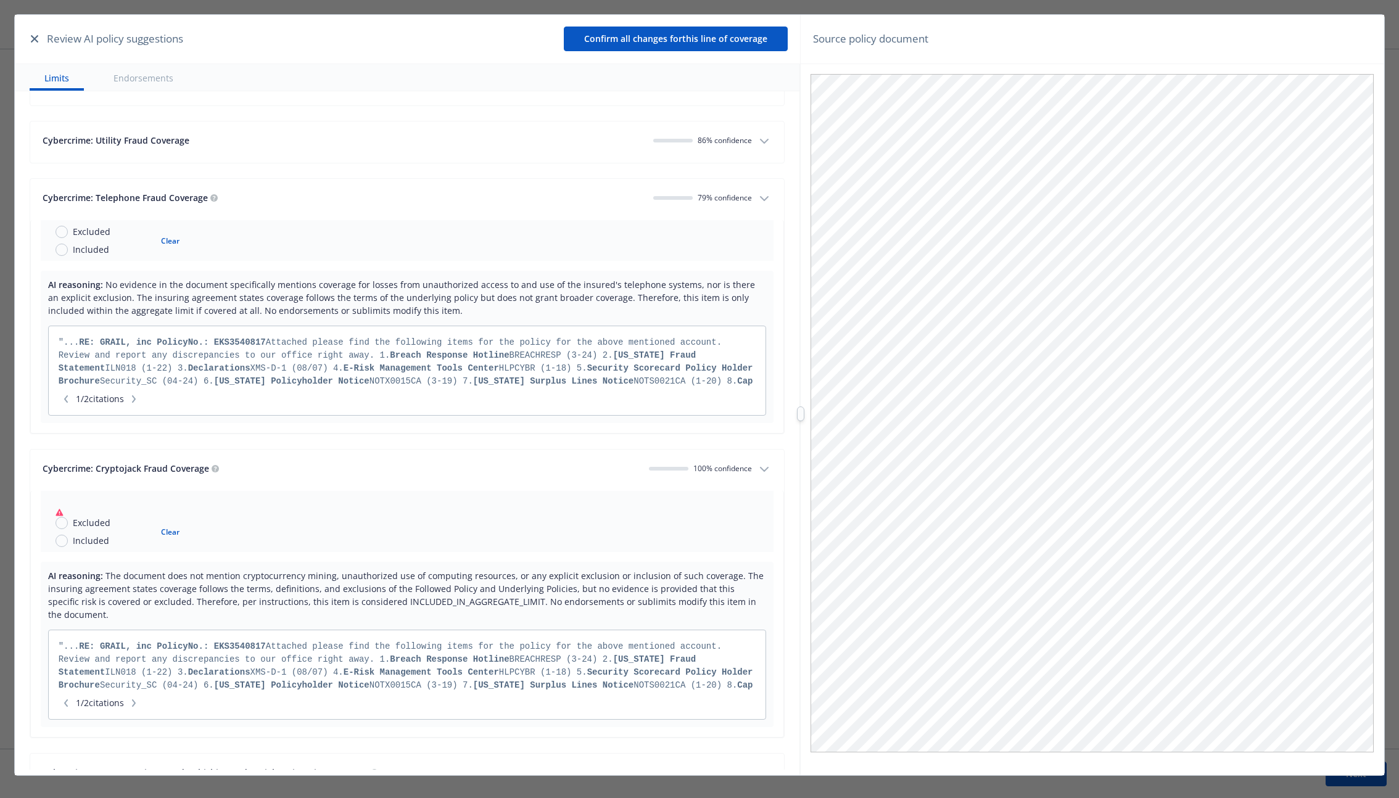
click at [515, 159] on button "Cybercrime: Utility Fraud Coverage 86 % confidence" at bounding box center [407, 142] width 754 height 41
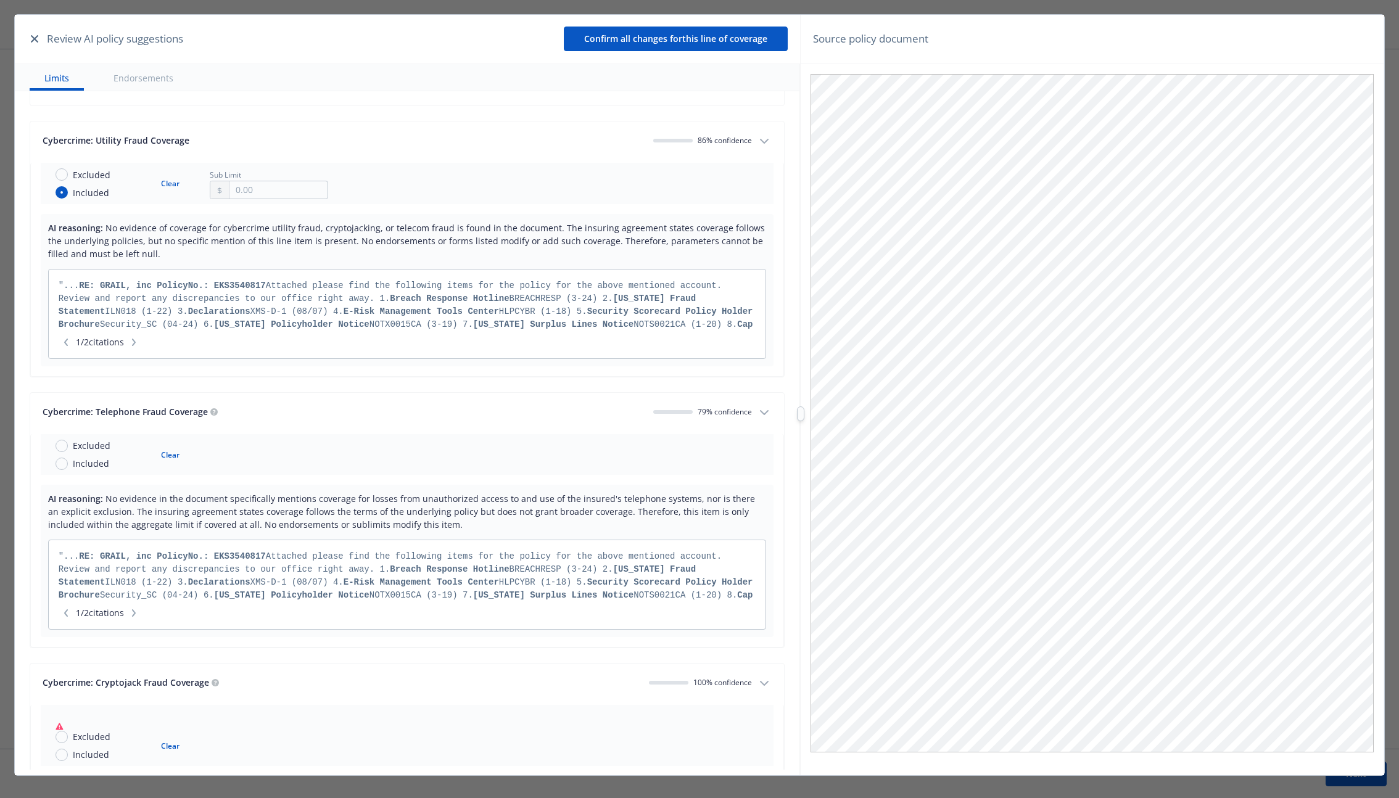
scroll to position [3719, 0]
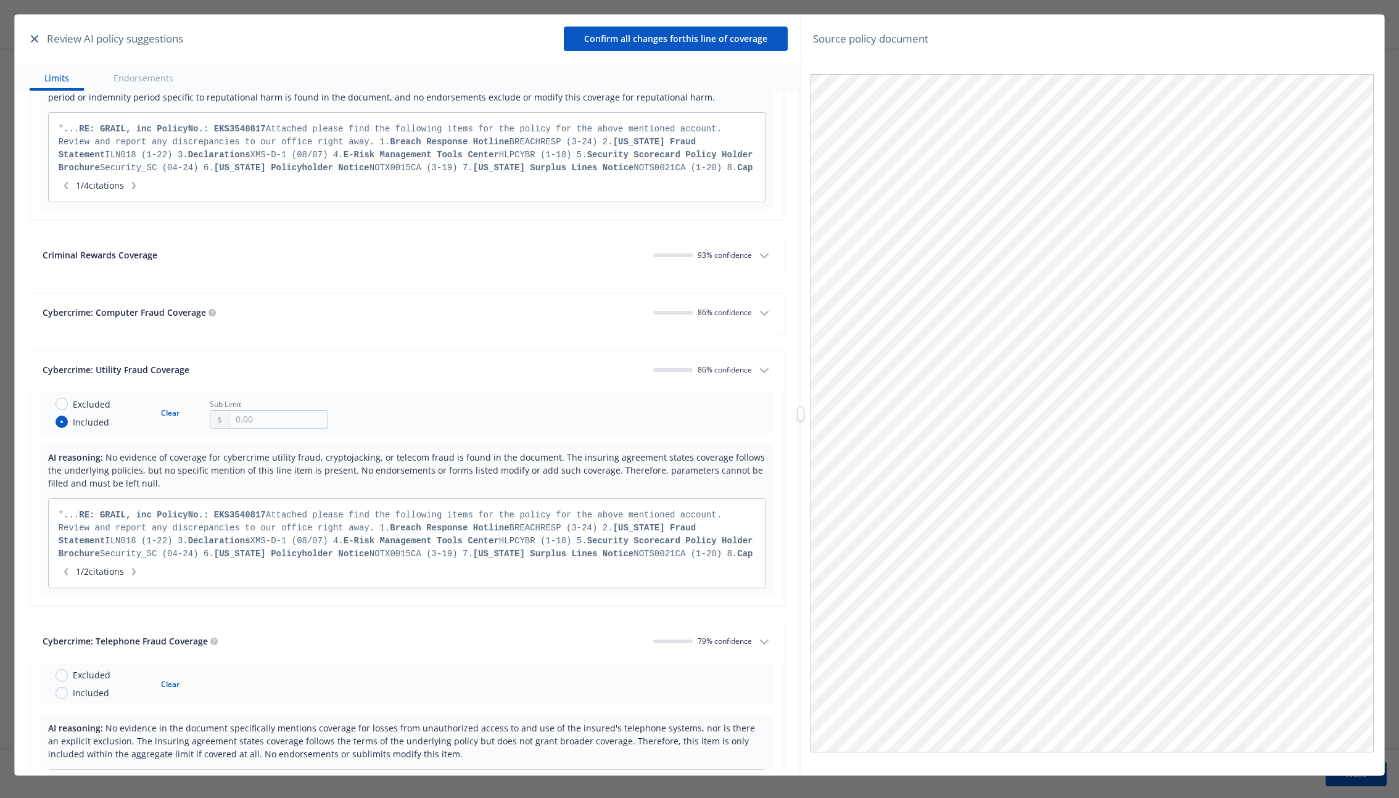
click at [490, 242] on button "Criminal Rewards Coverage 93 % confidence" at bounding box center [407, 256] width 754 height 41
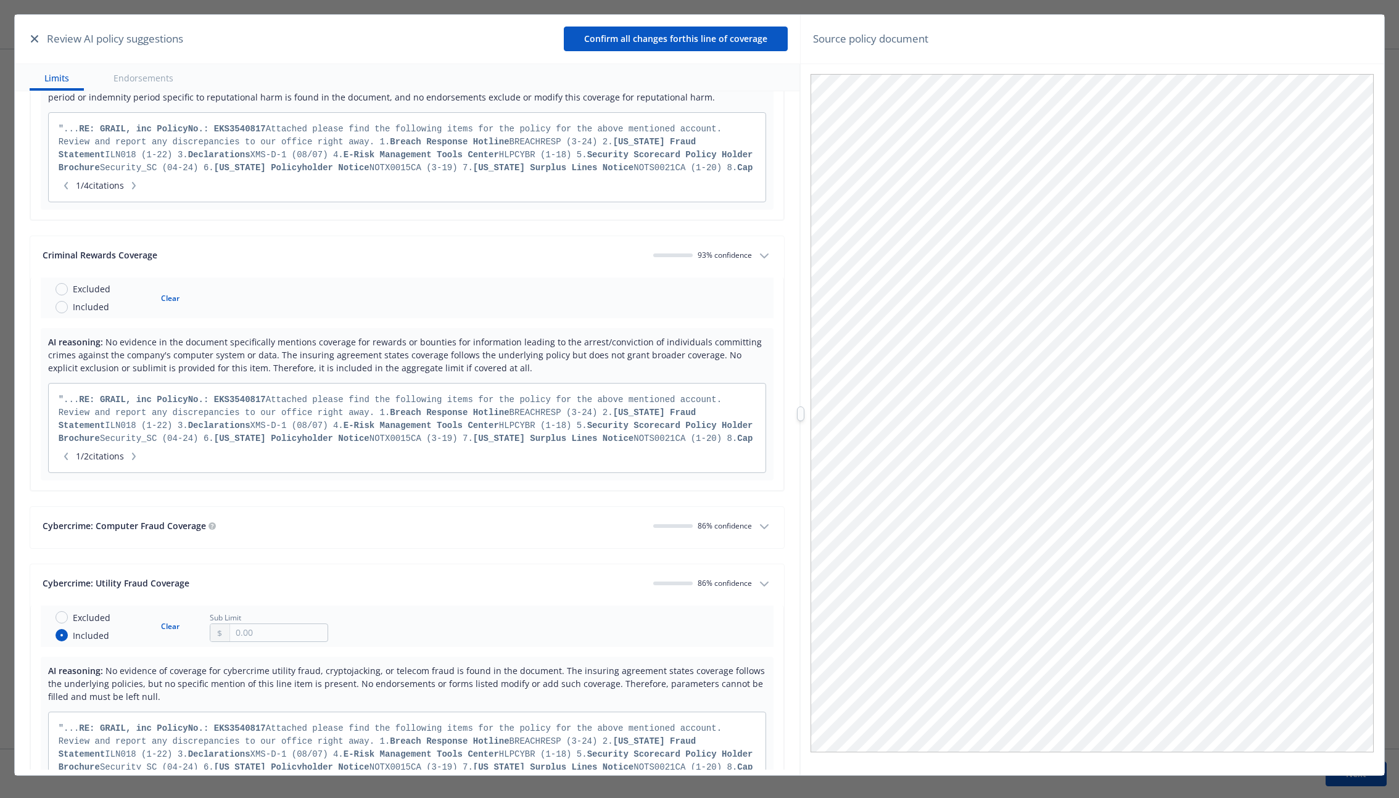
scroll to position [3231, 0]
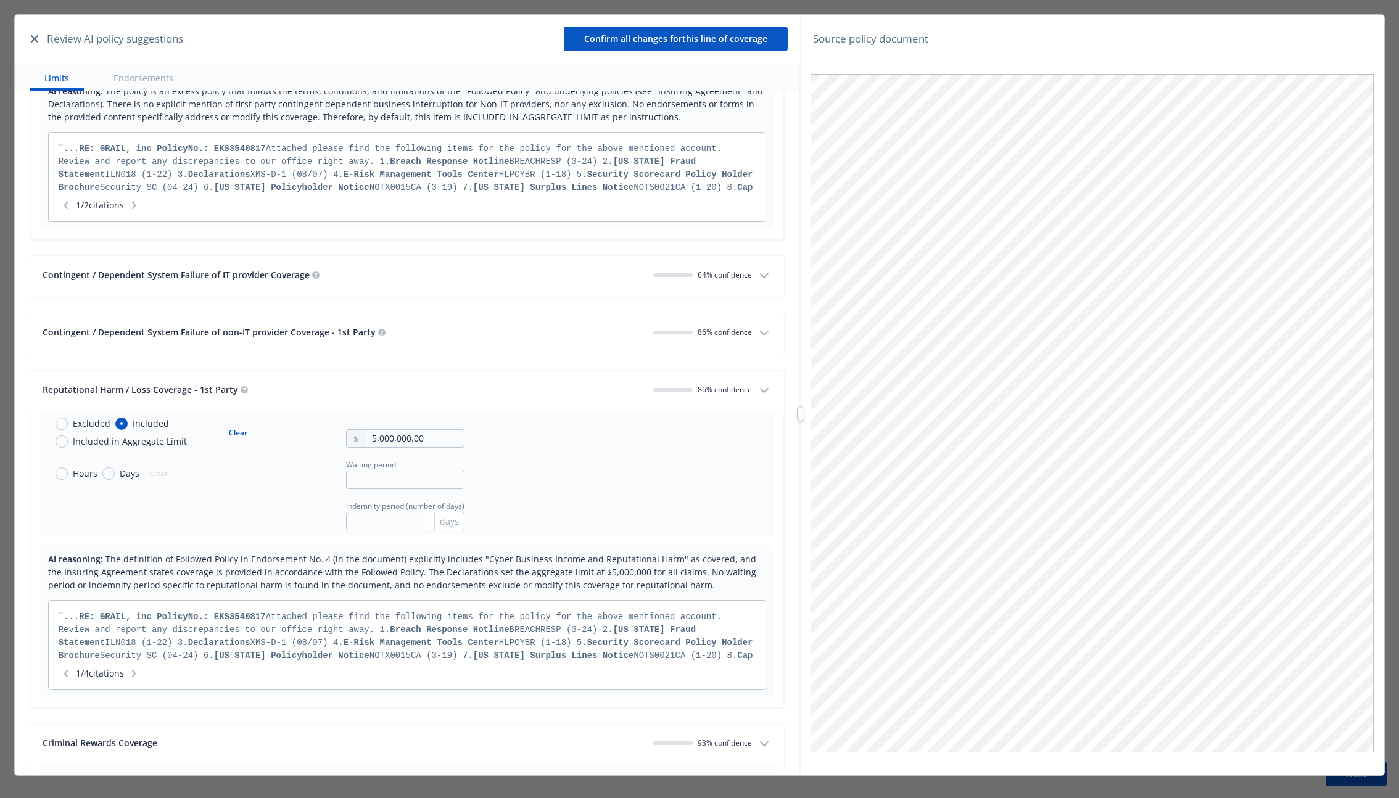
click at [472, 296] on button "Contingent / Dependent System Failure of IT provider Coverage 64 % confidence" at bounding box center [407, 276] width 754 height 41
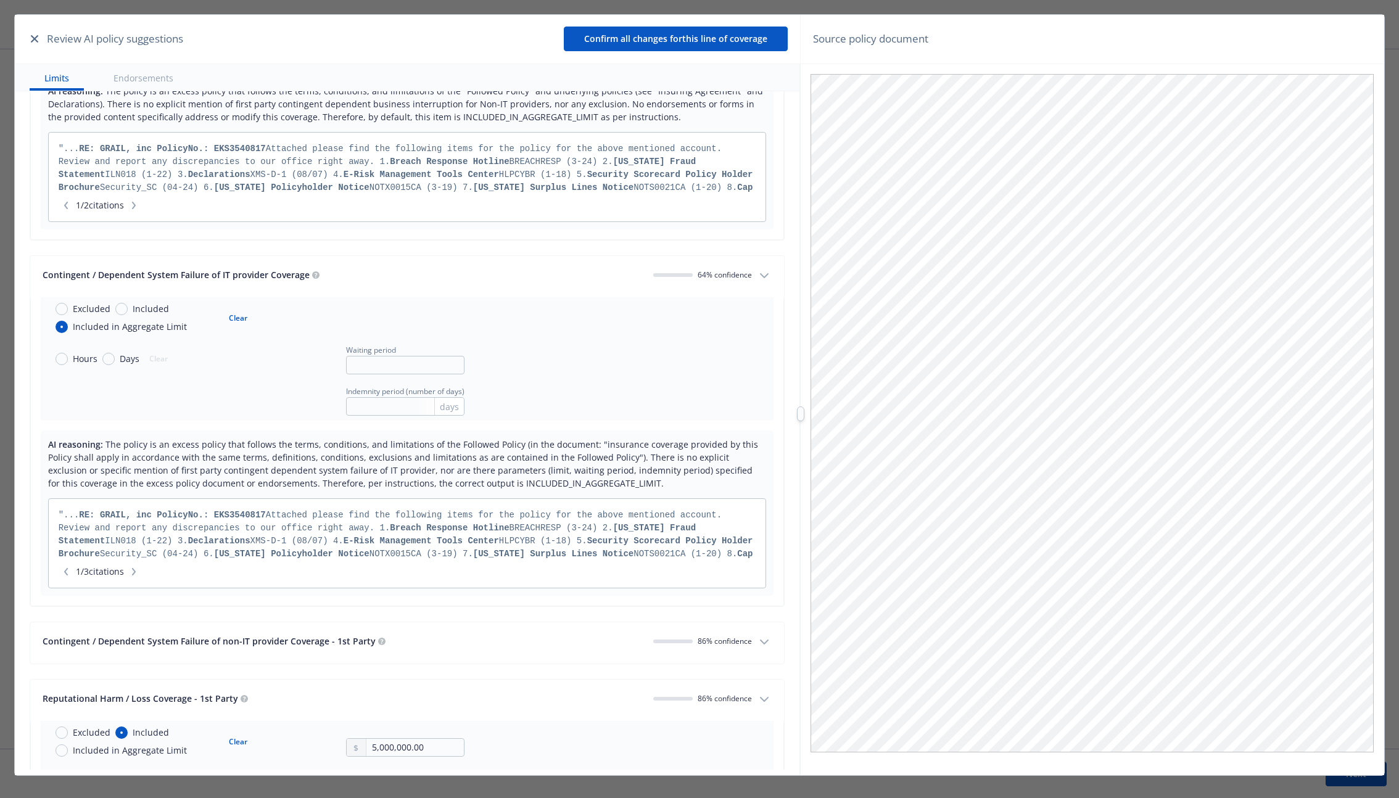
click at [138, 575] on icon "button" at bounding box center [133, 571] width 7 height 7
